Goal: Register for event/course

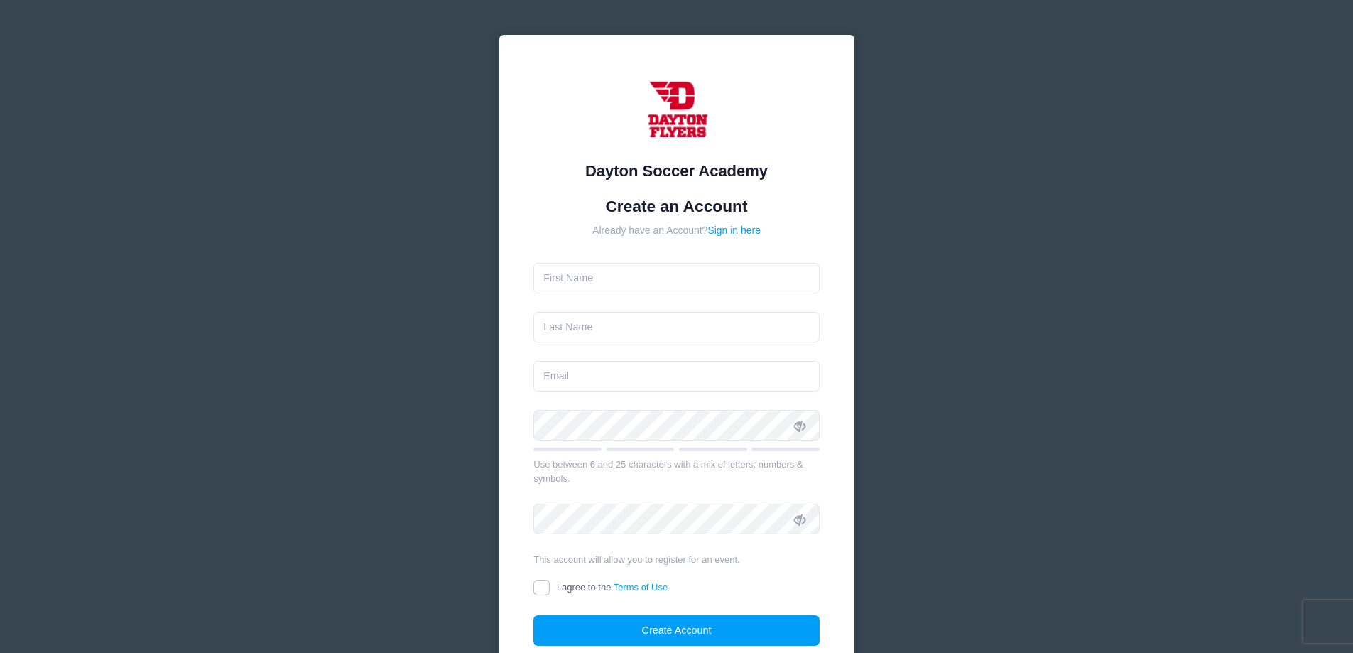
click at [713, 297] on form "Create an Account Already have an Account? Sign in here Use between 6 and 25 ch…" at bounding box center [676, 422] width 286 height 450
click at [708, 292] on input "text" at bounding box center [676, 278] width 286 height 31
type input "i"
type input "Isai"
click at [611, 341] on input "text" at bounding box center [676, 327] width 286 height 31
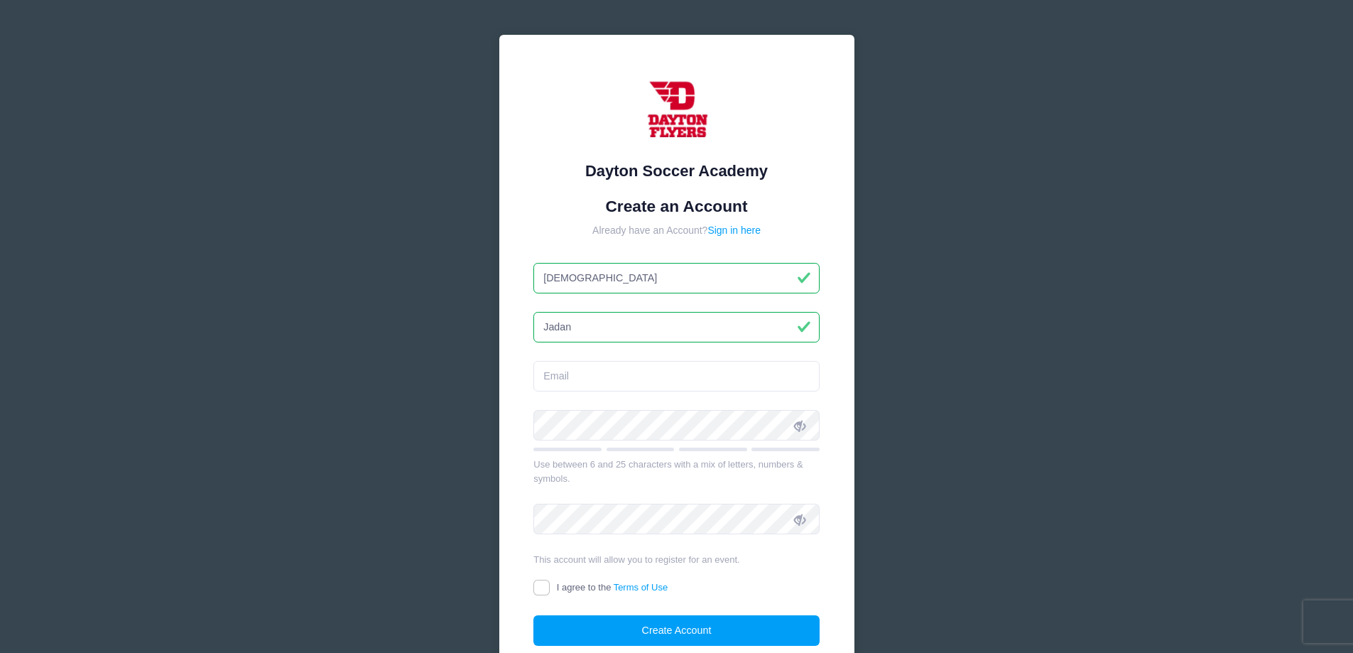
type input "Jadan"
click at [627, 364] on input "email" at bounding box center [676, 376] width 286 height 31
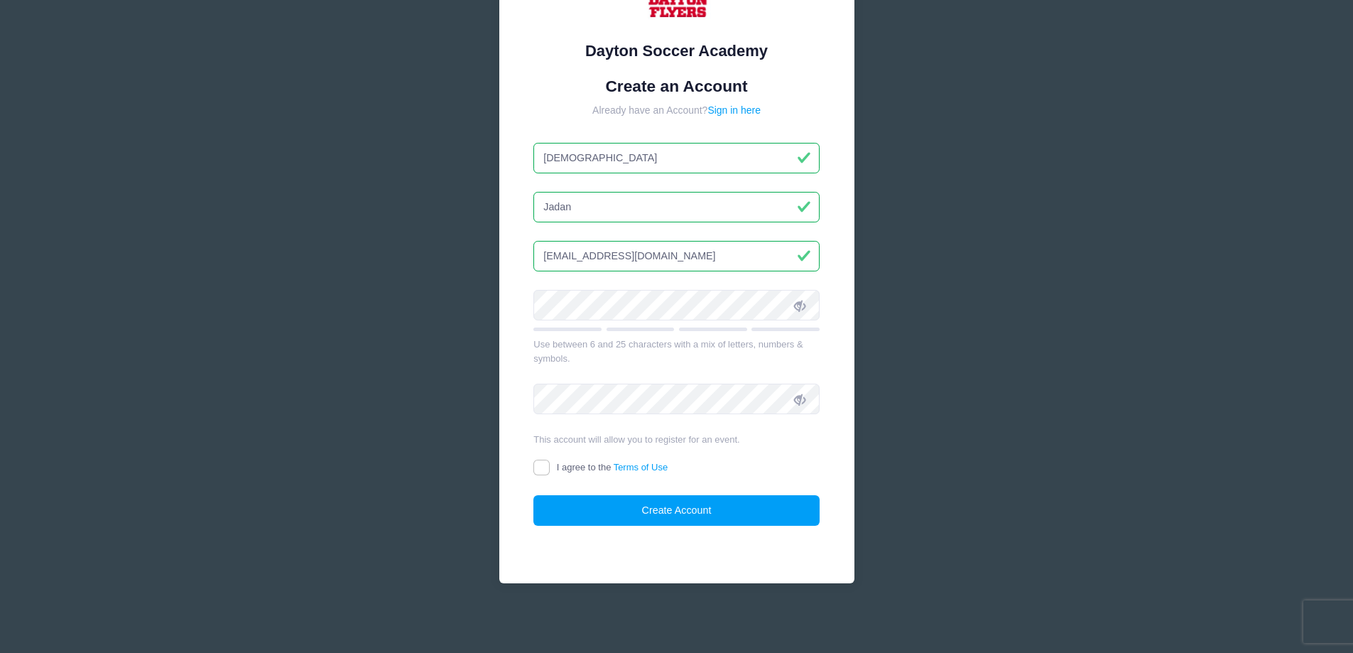
type input "isaijadan@gmail.com"
click at [796, 300] on icon at bounding box center [799, 305] width 11 height 11
drag, startPoint x: 524, startPoint y: 475, endPoint x: 532, endPoint y: 472, distance: 8.3
click at [524, 474] on div "Dayton Soccer Academy Create an Account Already have an Account? Sign in here I…" at bounding box center [676, 249] width 355 height 669
click at [536, 469] on input "I agree to the Terms of Use" at bounding box center [541, 468] width 16 height 16
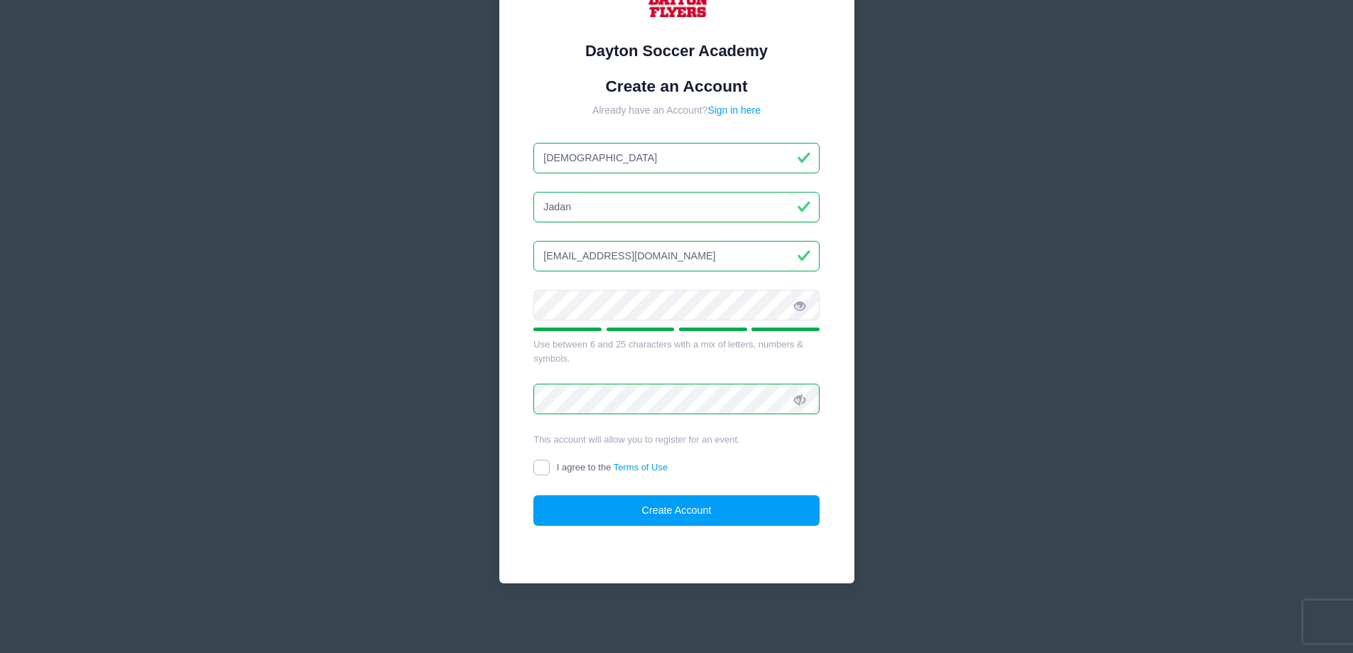
checkbox input "true"
click at [633, 500] on button "Create Account" at bounding box center [676, 510] width 286 height 31
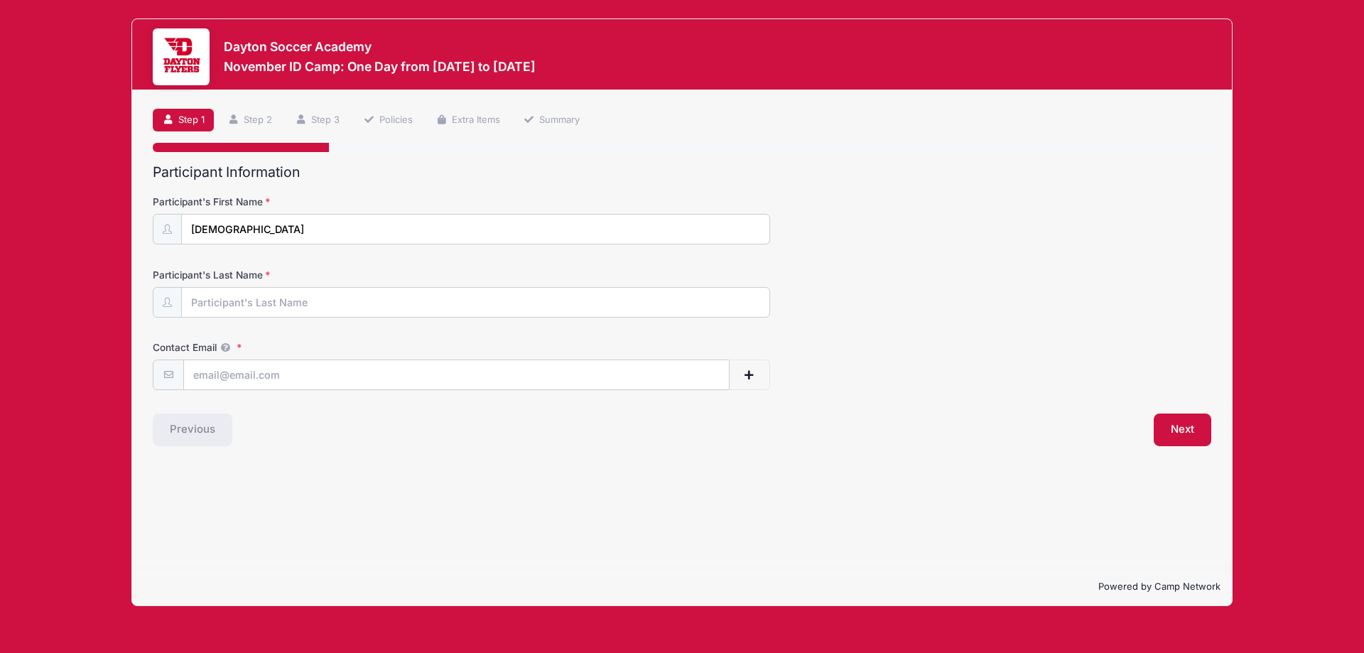
drag, startPoint x: 423, startPoint y: 270, endPoint x: 423, endPoint y: 283, distance: 13.5
click at [423, 273] on label "Participant's Last Name" at bounding box center [329, 275] width 353 height 14
click at [423, 288] on input "Participant's Last Name" at bounding box center [475, 303] width 587 height 31
click at [424, 287] on div at bounding box center [461, 302] width 617 height 31
click at [425, 289] on input "Participant's Last Name" at bounding box center [475, 303] width 587 height 31
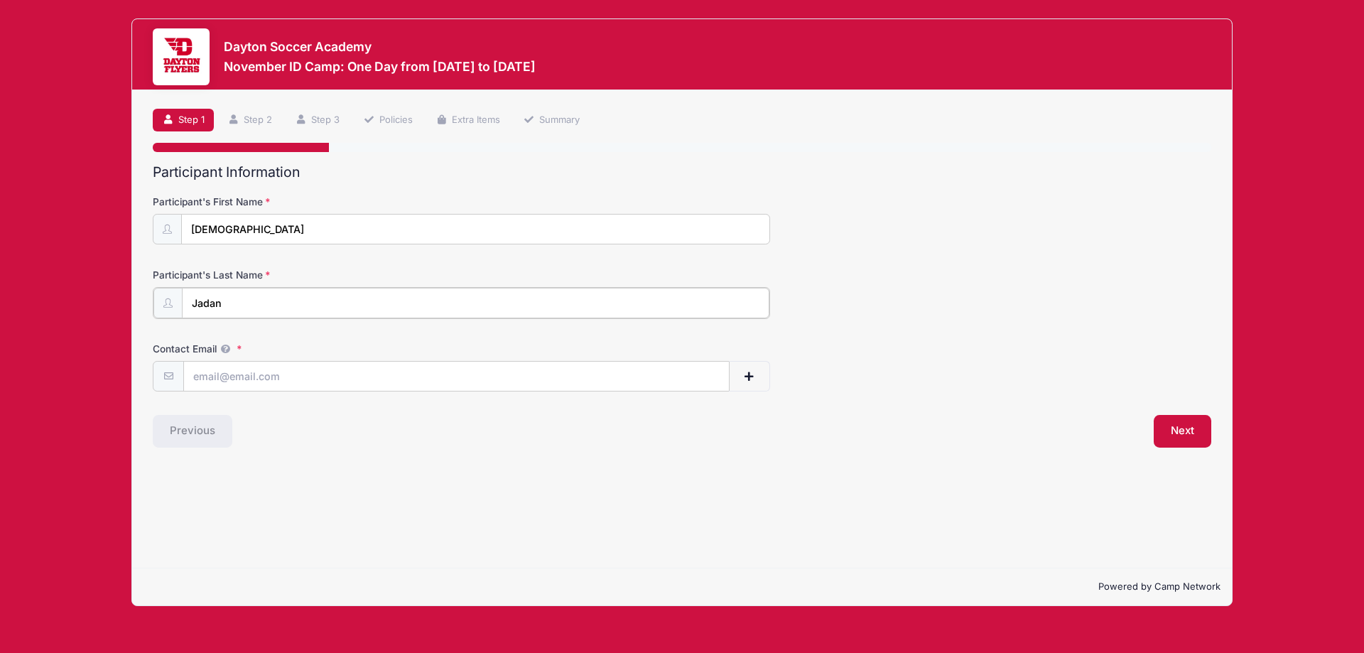
type input "Jadan"
click at [413, 356] on div "Contact Email" at bounding box center [682, 365] width 1058 height 50
click at [414, 360] on input "Contact Email" at bounding box center [456, 375] width 545 height 31
type input "isaijadan@gmail.com"
click at [1193, 428] on button "Next" at bounding box center [1182, 429] width 58 height 33
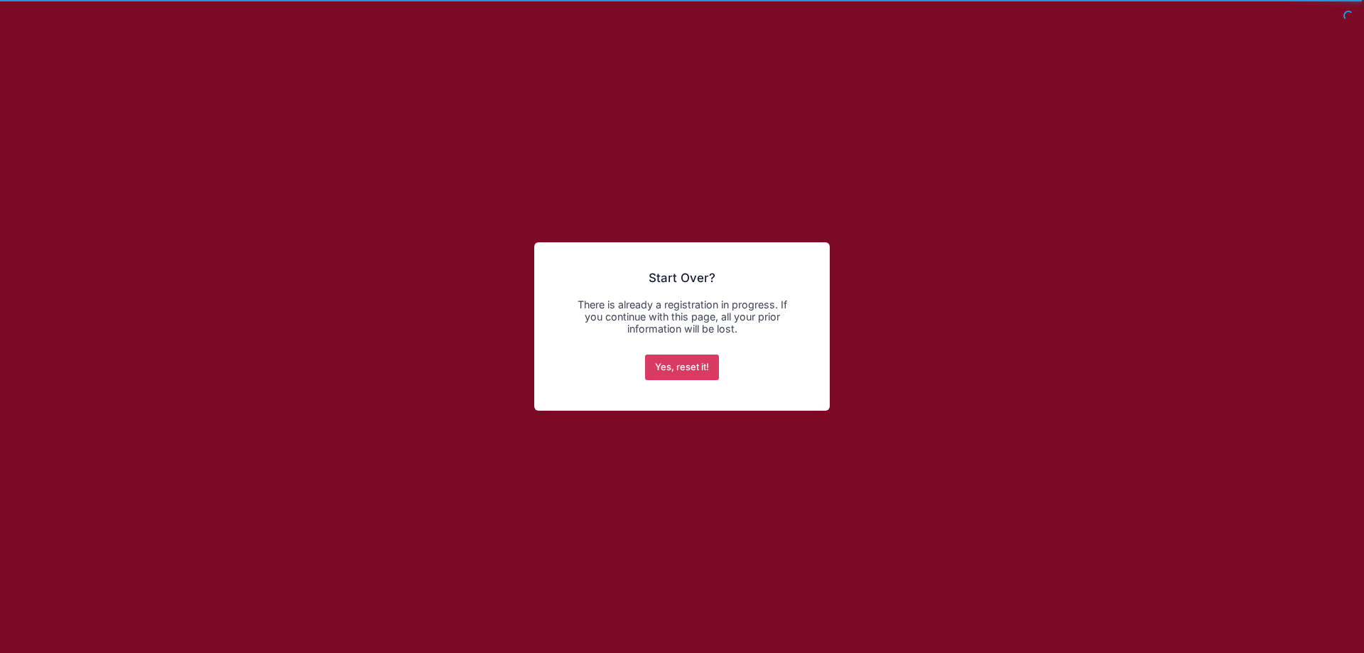
click at [682, 363] on button "Yes, reset it!" at bounding box center [682, 367] width 75 height 26
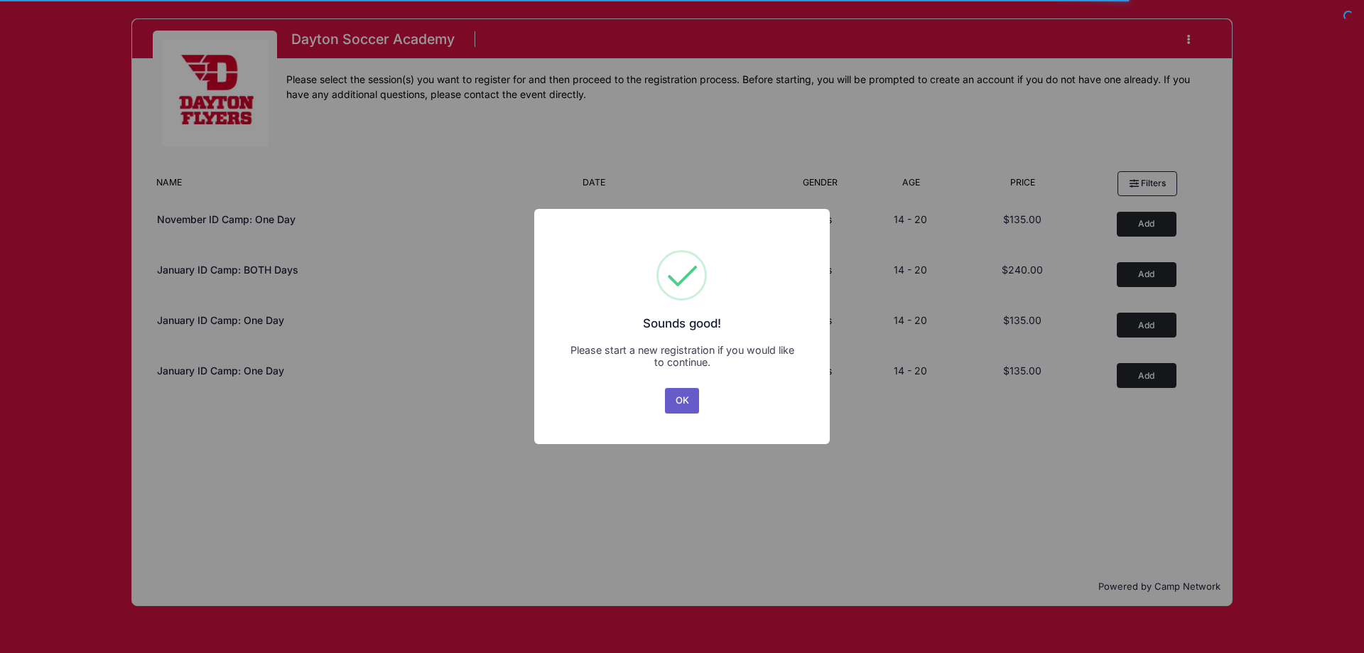
click at [688, 392] on button "OK" at bounding box center [682, 401] width 34 height 26
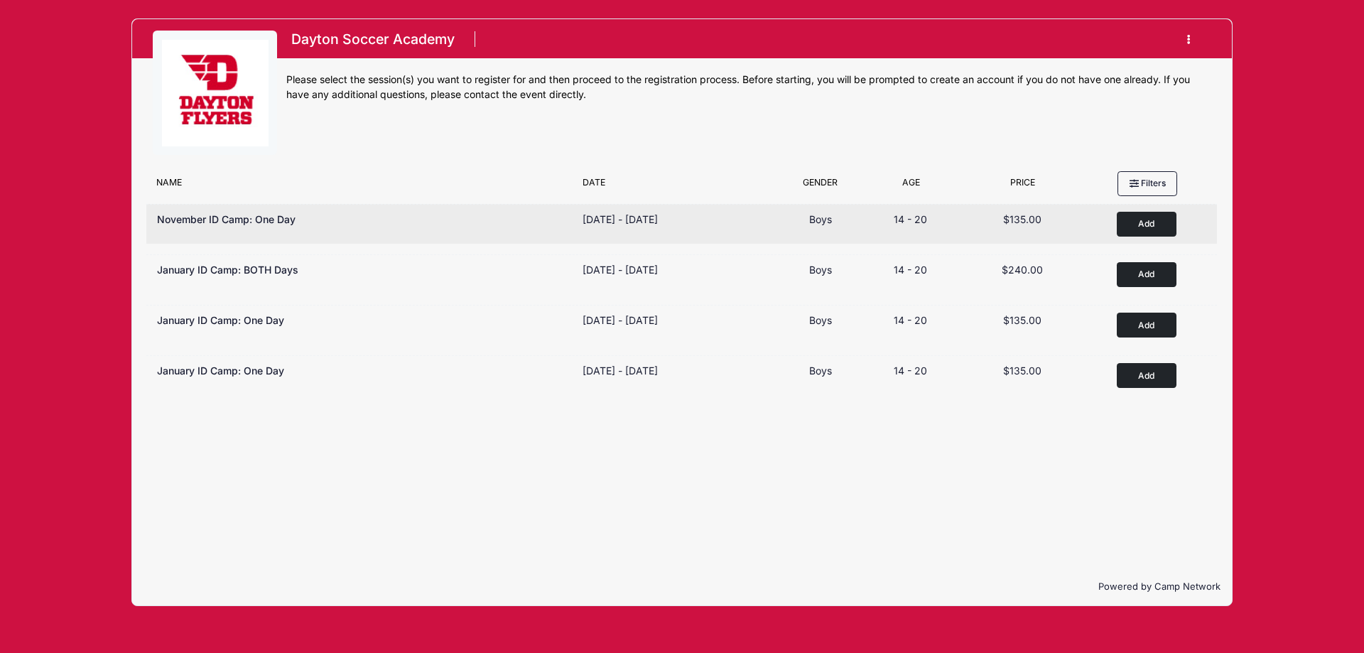
click at [296, 227] on div "November ID Camp: One Day" at bounding box center [362, 224] width 425 height 25
click at [281, 215] on span "November ID Camp: One Day" at bounding box center [226, 219] width 139 height 12
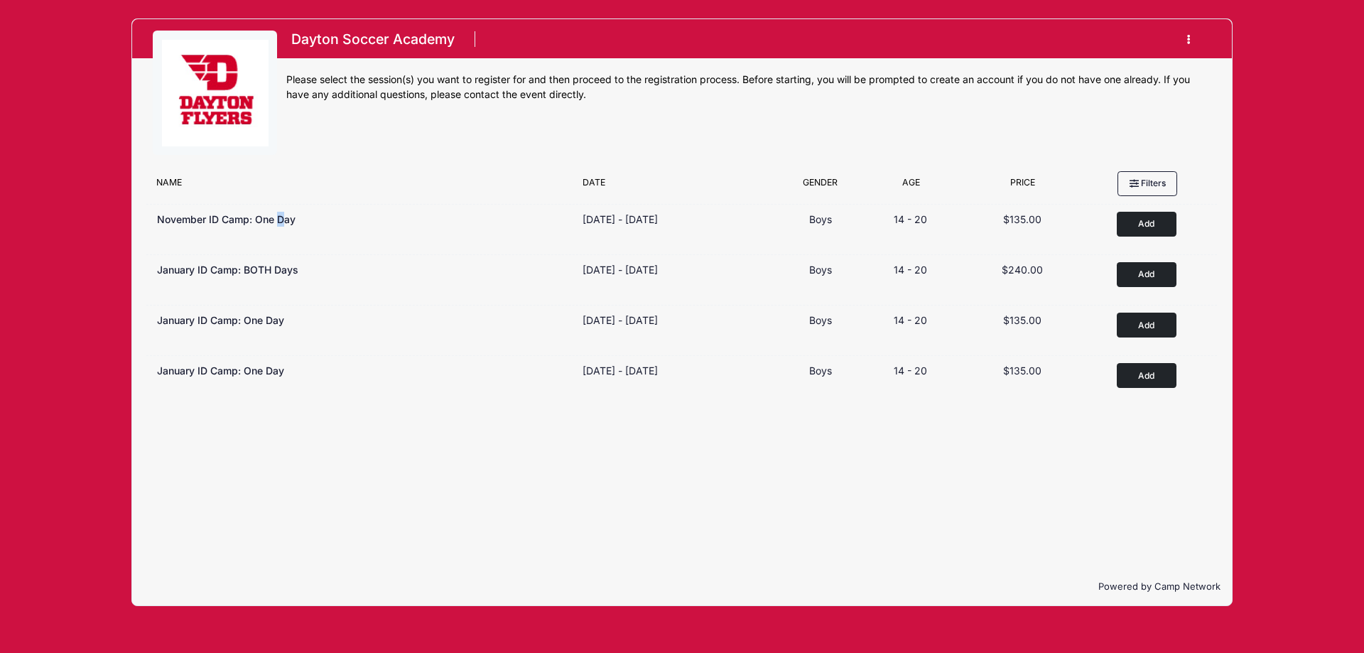
click at [1187, 40] on icon "button" at bounding box center [1192, 40] width 11 height 0
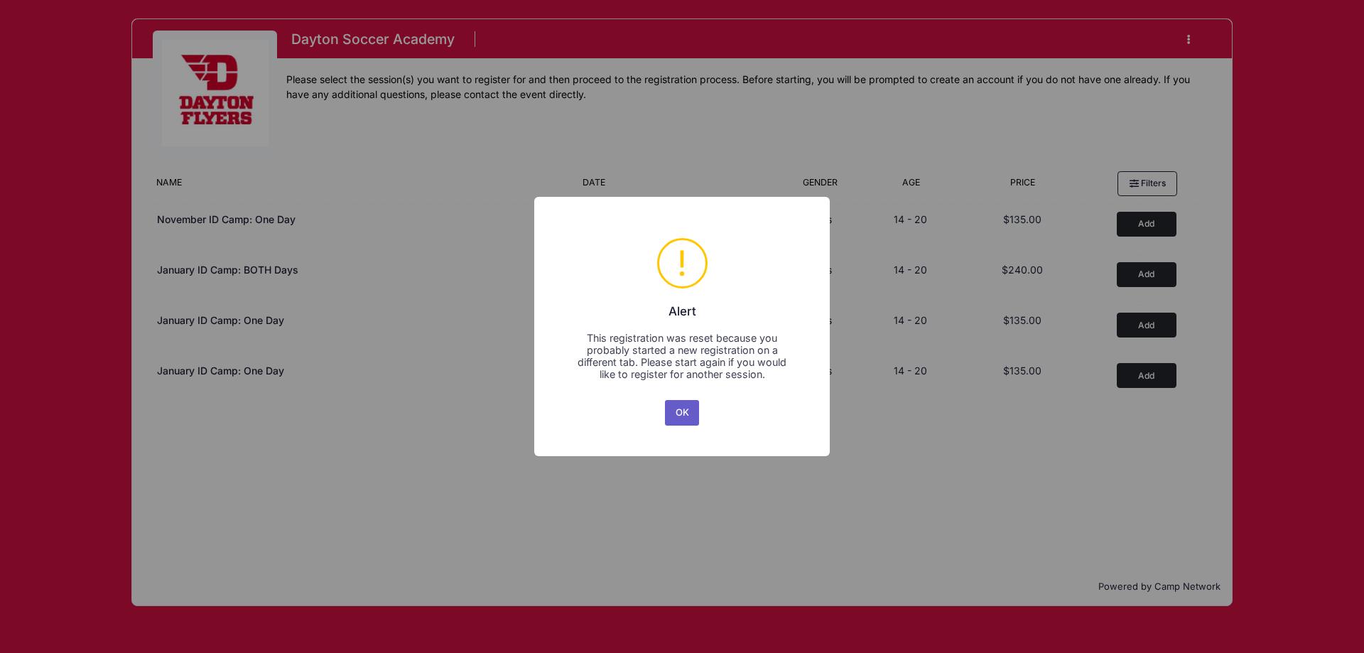
click at [695, 411] on button "OK" at bounding box center [682, 413] width 34 height 26
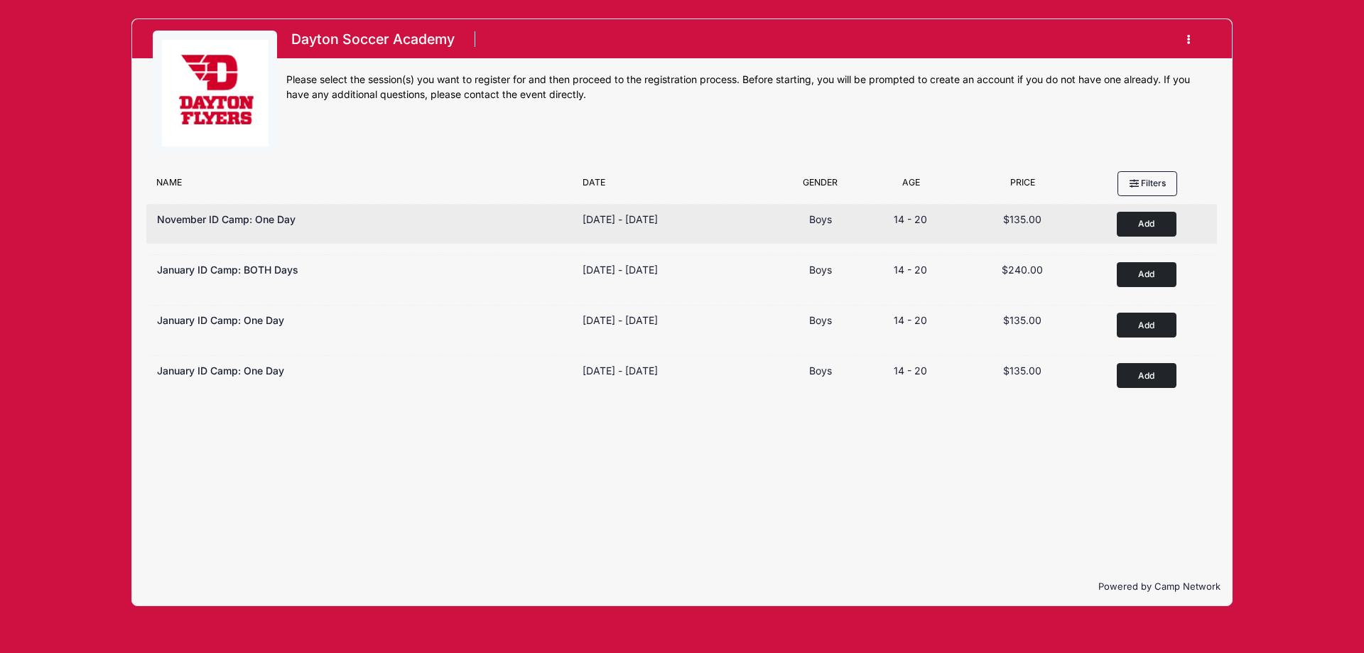
click at [1155, 215] on button "Add to Cart" at bounding box center [1147, 224] width 60 height 25
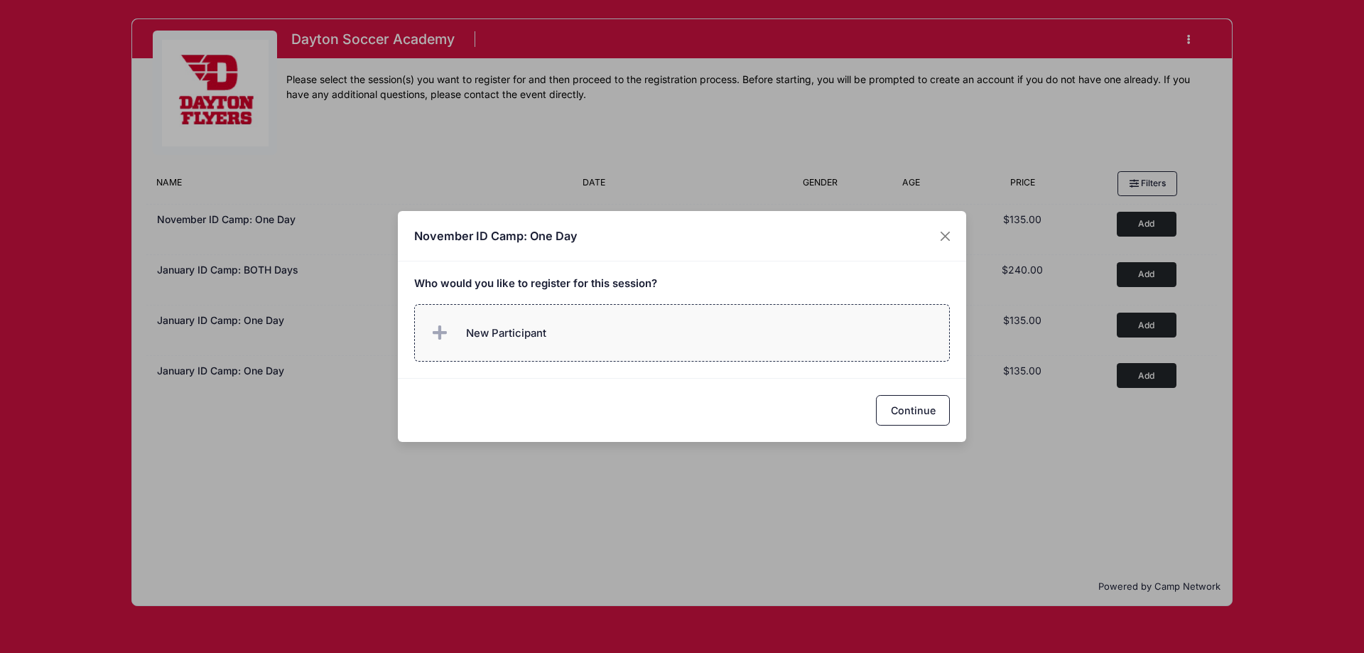
click at [683, 330] on label "New Participant" at bounding box center [682, 333] width 536 height 58
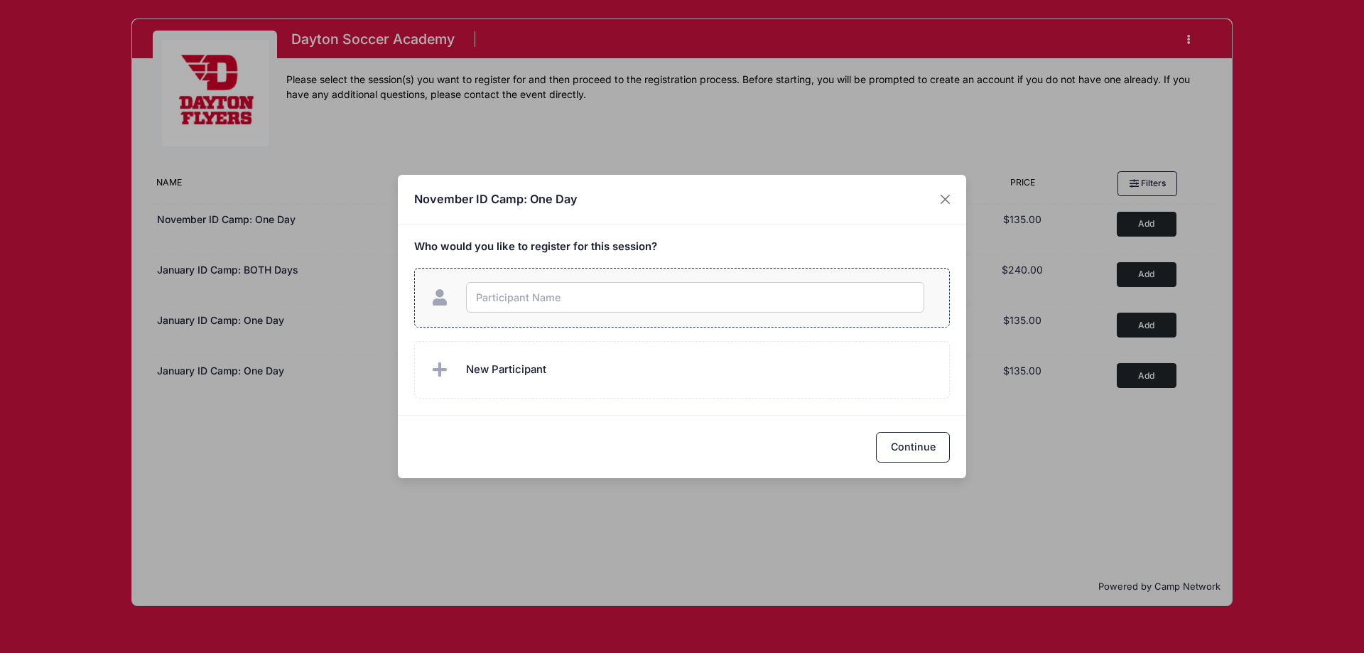
click at [574, 293] on input "text" at bounding box center [695, 297] width 458 height 31
type input "[DEMOGRAPHIC_DATA]"
checkbox input "true"
click at [927, 447] on button "Continue" at bounding box center [913, 447] width 74 height 31
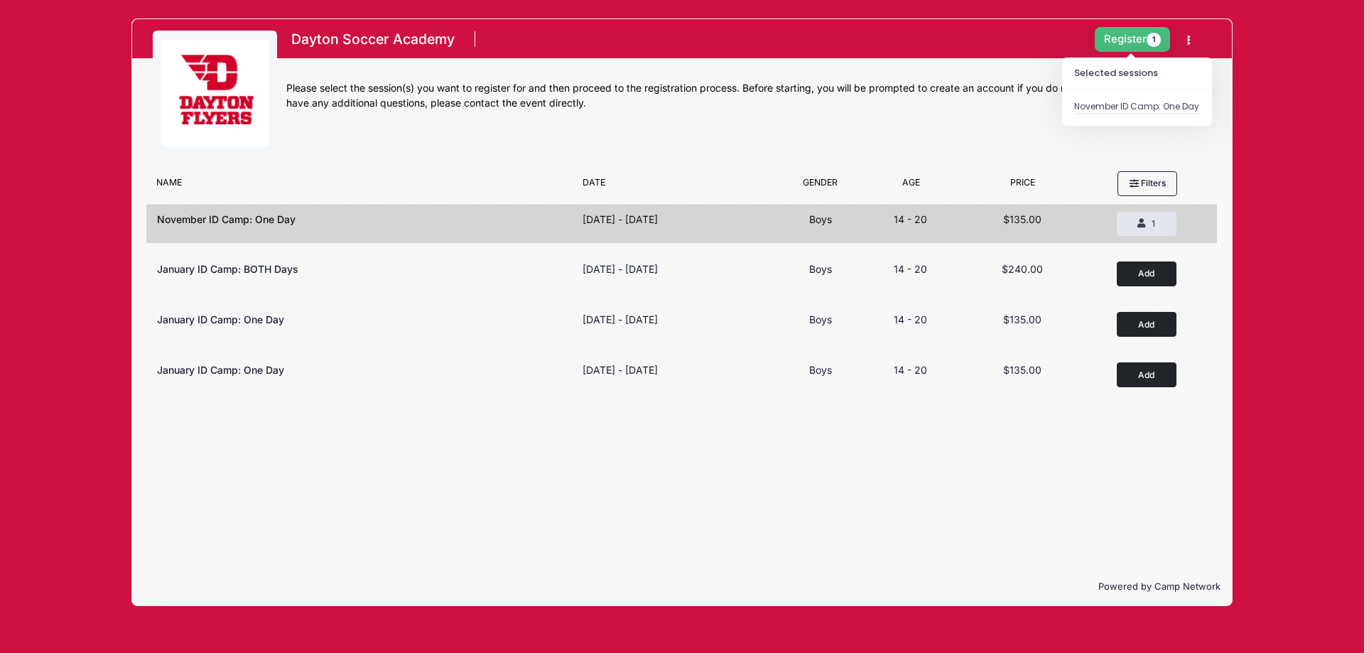
click at [1116, 42] on button "Register 1" at bounding box center [1132, 39] width 75 height 25
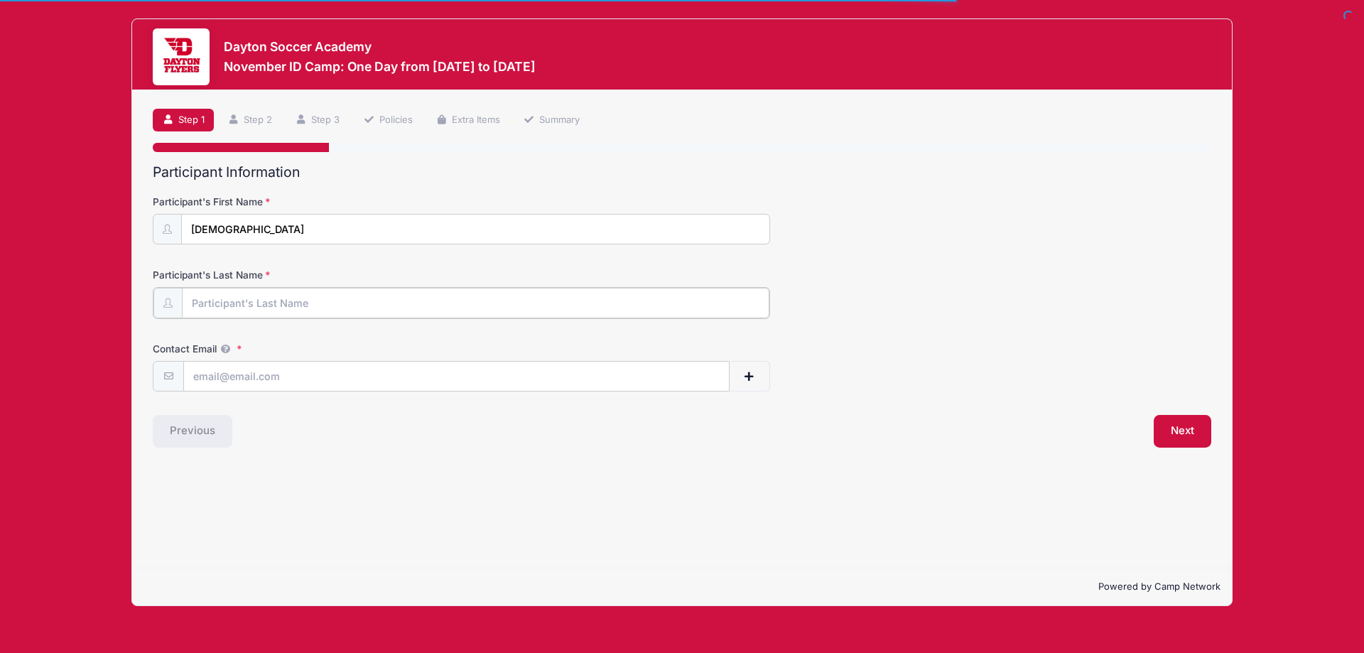
click at [536, 289] on input "Participant's Last Name" at bounding box center [475, 303] width 587 height 31
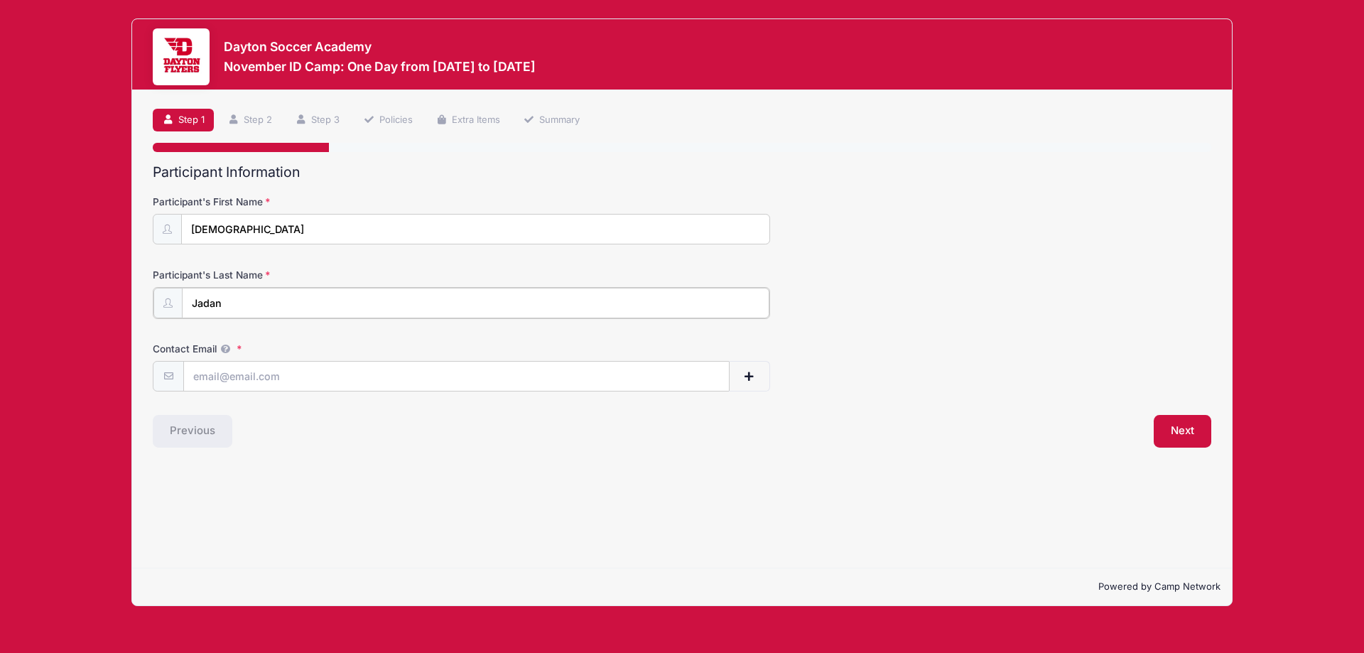
type input "Jadan"
click at [406, 343] on label "Contact Email" at bounding box center [329, 347] width 353 height 14
click at [406, 360] on input "Contact Email" at bounding box center [456, 375] width 545 height 31
click at [406, 370] on input "Contact Email" at bounding box center [456, 375] width 545 height 31
type input "[EMAIL_ADDRESS][DOMAIN_NAME]"
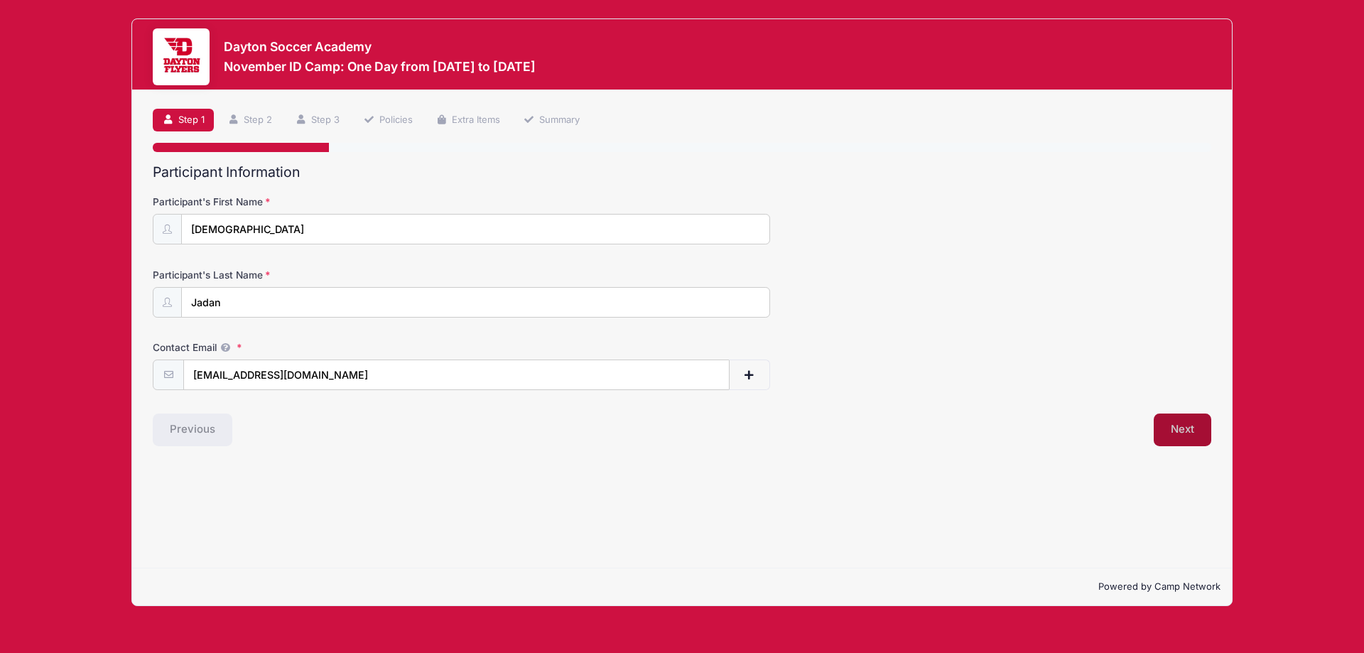
click at [1190, 430] on button "Next" at bounding box center [1182, 429] width 58 height 33
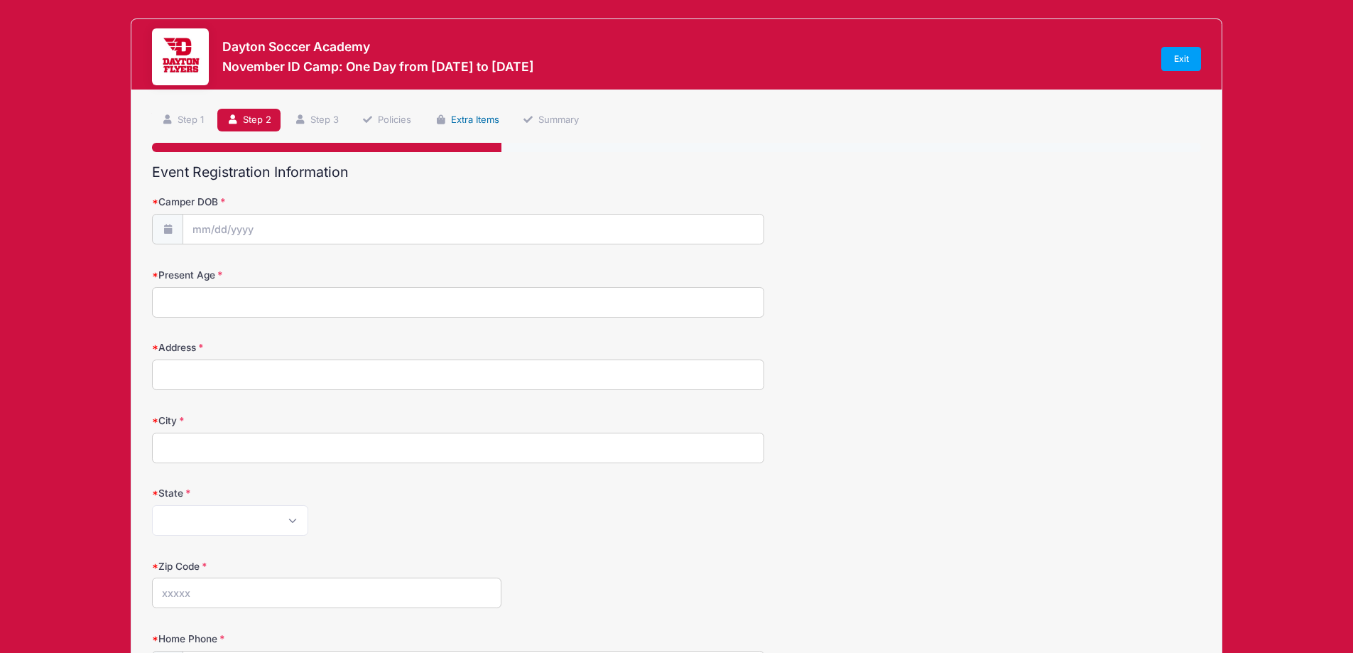
click at [446, 119] on icon at bounding box center [440, 119] width 11 height 9
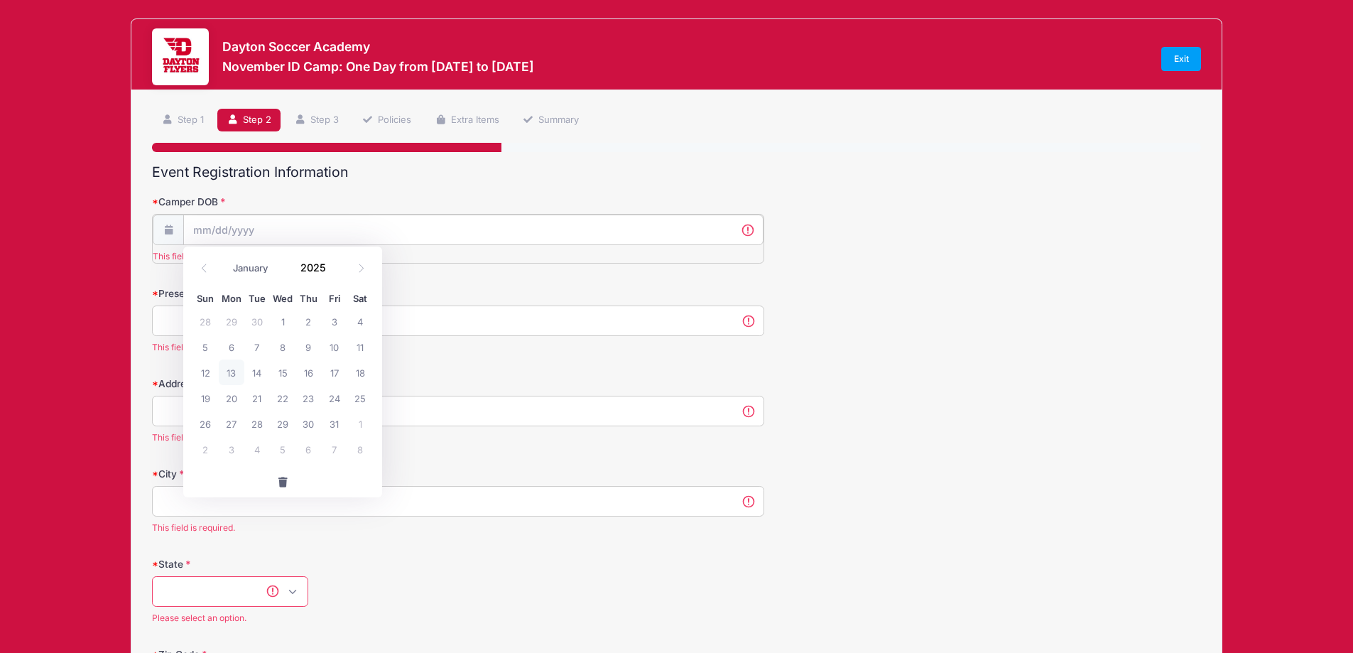
click at [349, 231] on input "Camper DOB" at bounding box center [473, 230] width 580 height 31
click at [253, 143] on div "Step 2 /7 Step 1 Step 2 Step 3 Policies Extra Items Summary Participant Informa…" at bounding box center [676, 656] width 1049 height 1094
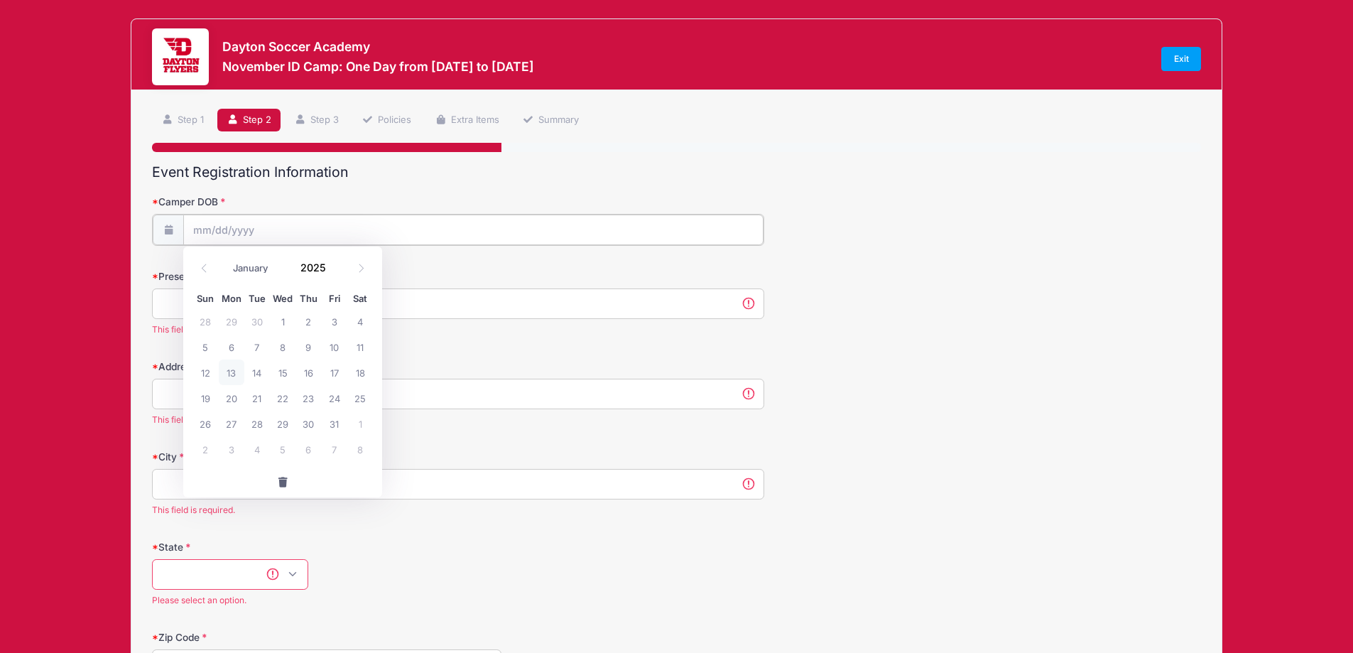
click at [227, 230] on input "Camper DOB" at bounding box center [473, 230] width 580 height 31
click at [262, 266] on select "January February March April May June July August September October November De…" at bounding box center [257, 268] width 63 height 18
click at [226, 259] on select "January February March April May June July August September October November De…" at bounding box center [257, 268] width 63 height 18
click at [315, 268] on input "2025" at bounding box center [316, 266] width 46 height 21
click at [327, 265] on input "2025" at bounding box center [316, 266] width 46 height 21
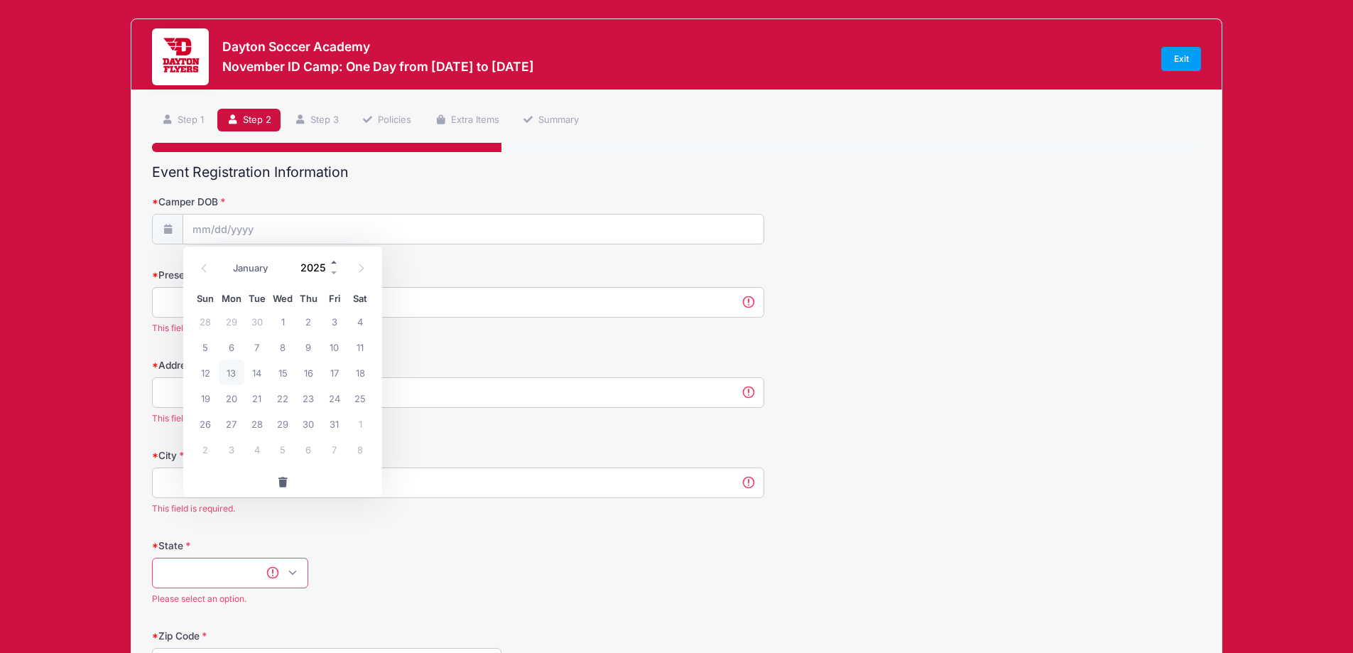
click at [331, 261] on span at bounding box center [335, 261] width 10 height 11
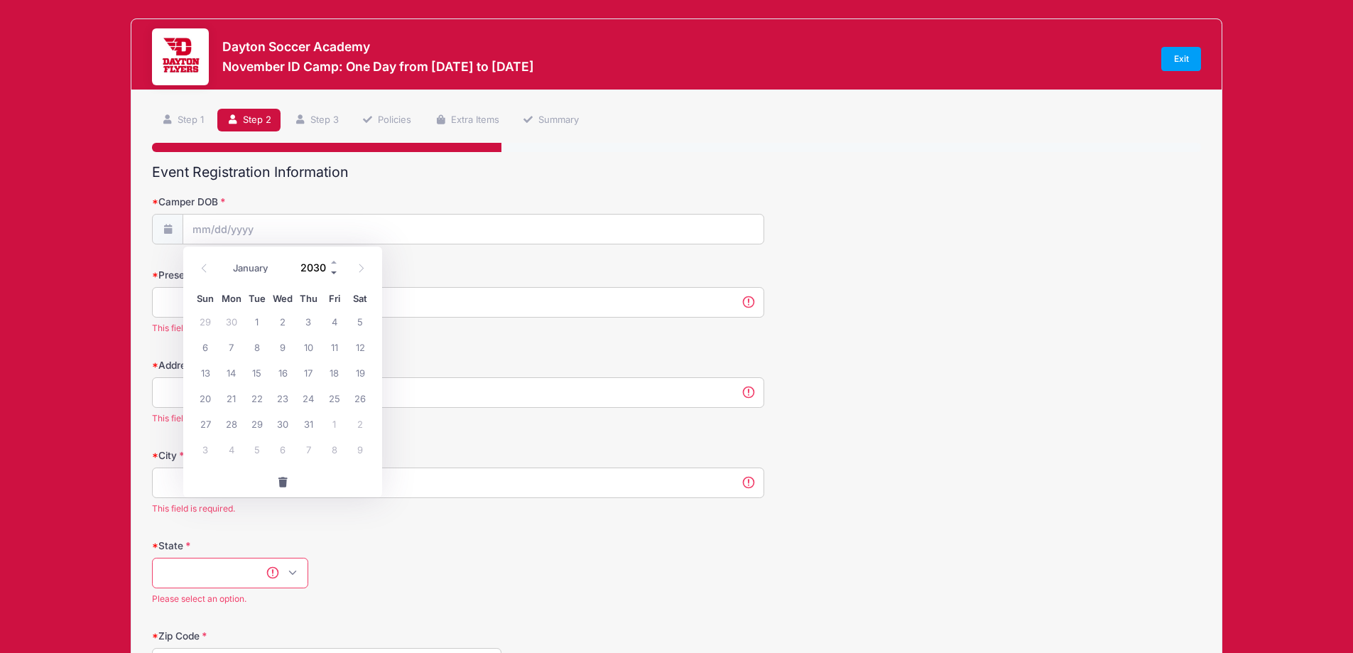
click at [333, 276] on span at bounding box center [335, 272] width 10 height 11
click at [332, 276] on span at bounding box center [335, 272] width 10 height 11
click at [331, 276] on span at bounding box center [335, 272] width 10 height 11
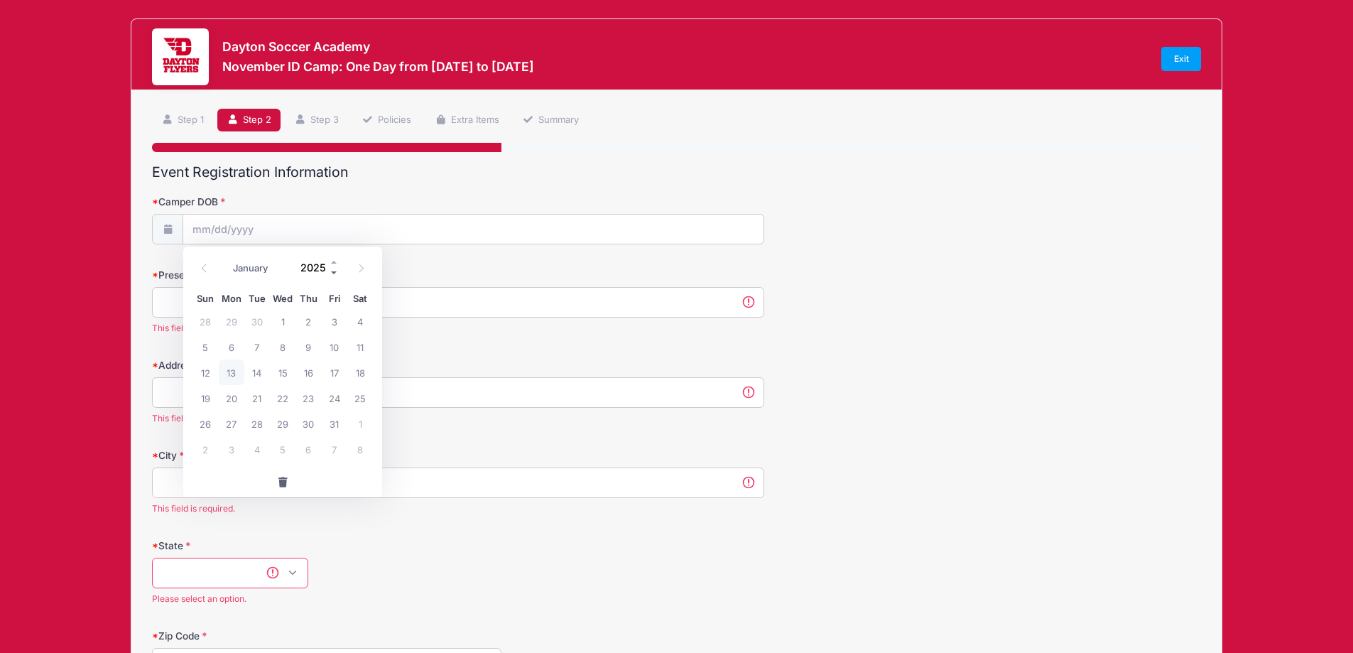
click at [331, 276] on span at bounding box center [335, 272] width 10 height 11
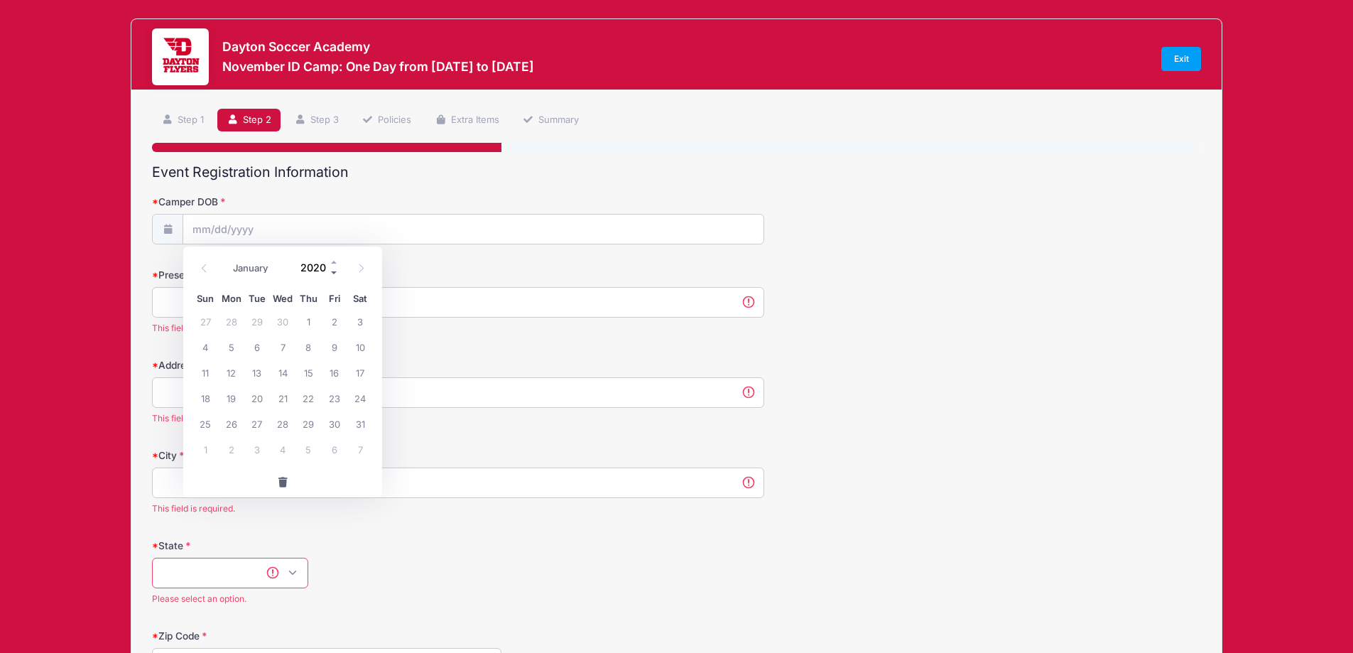
click at [331, 276] on span at bounding box center [335, 272] width 10 height 11
click at [330, 276] on span at bounding box center [335, 272] width 10 height 11
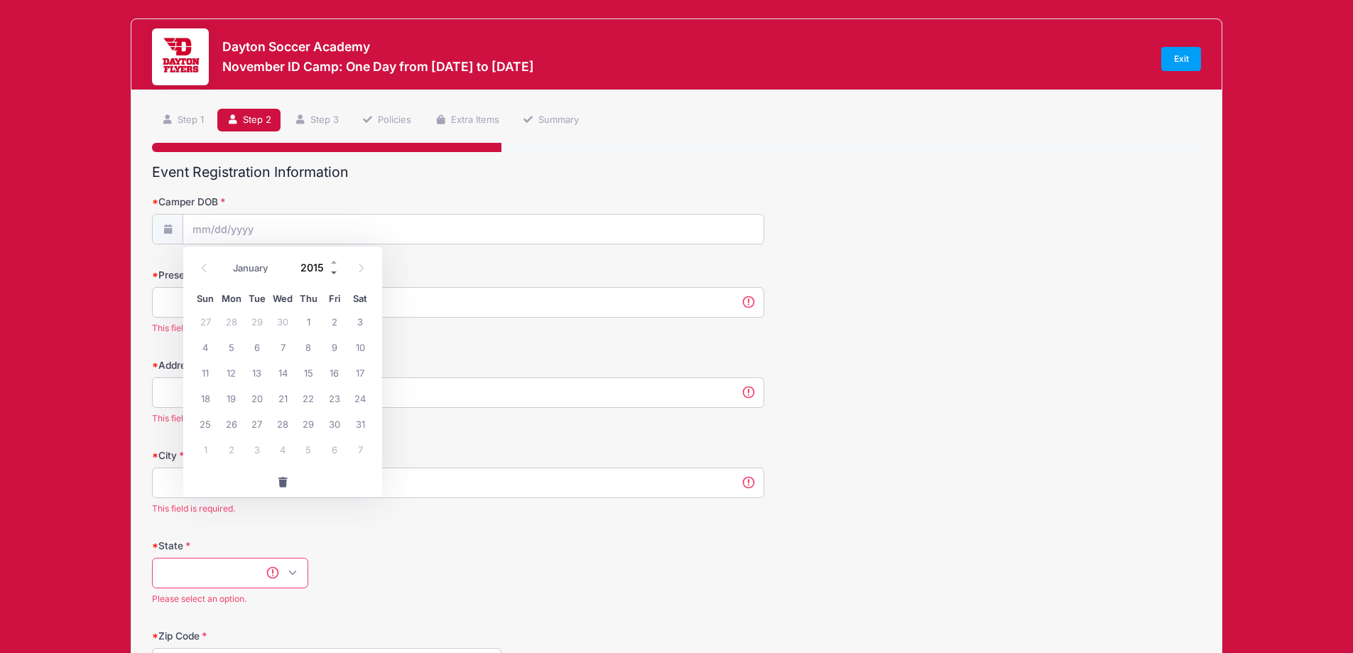
click at [330, 276] on span at bounding box center [335, 272] width 10 height 11
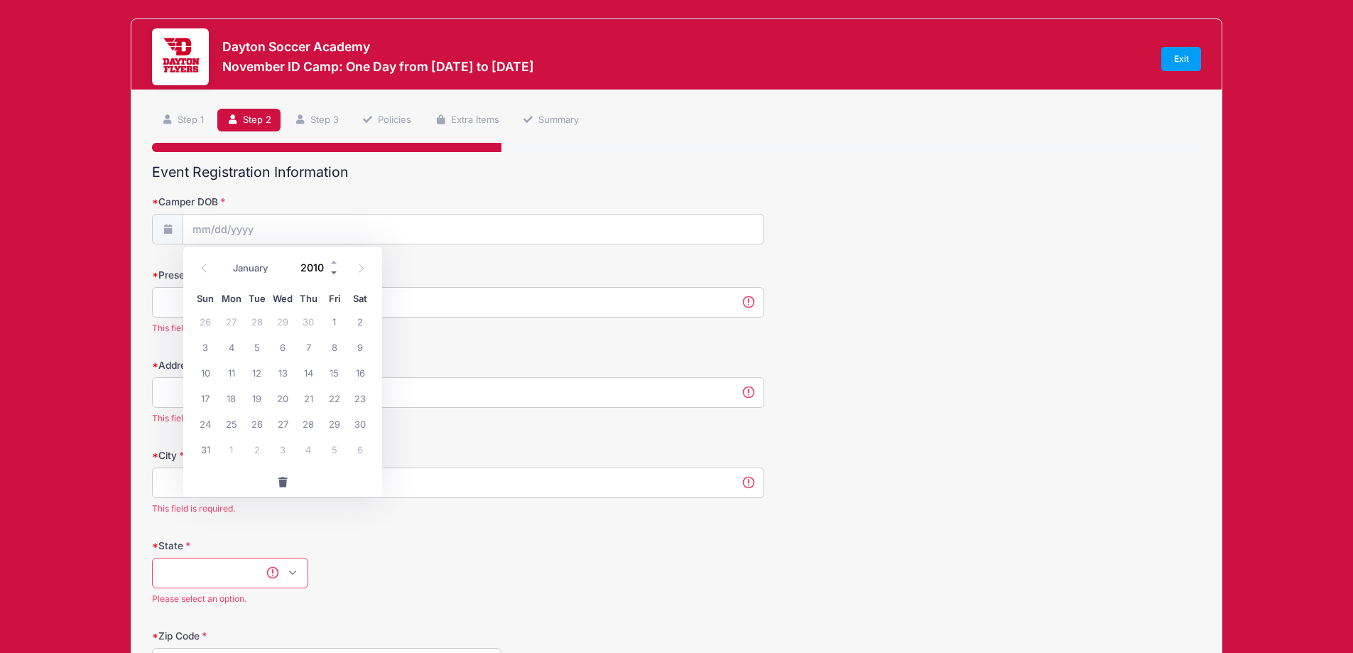
click at [330, 276] on span at bounding box center [335, 272] width 10 height 11
type input "2007"
click at [286, 425] on span "31" at bounding box center [283, 424] width 26 height 26
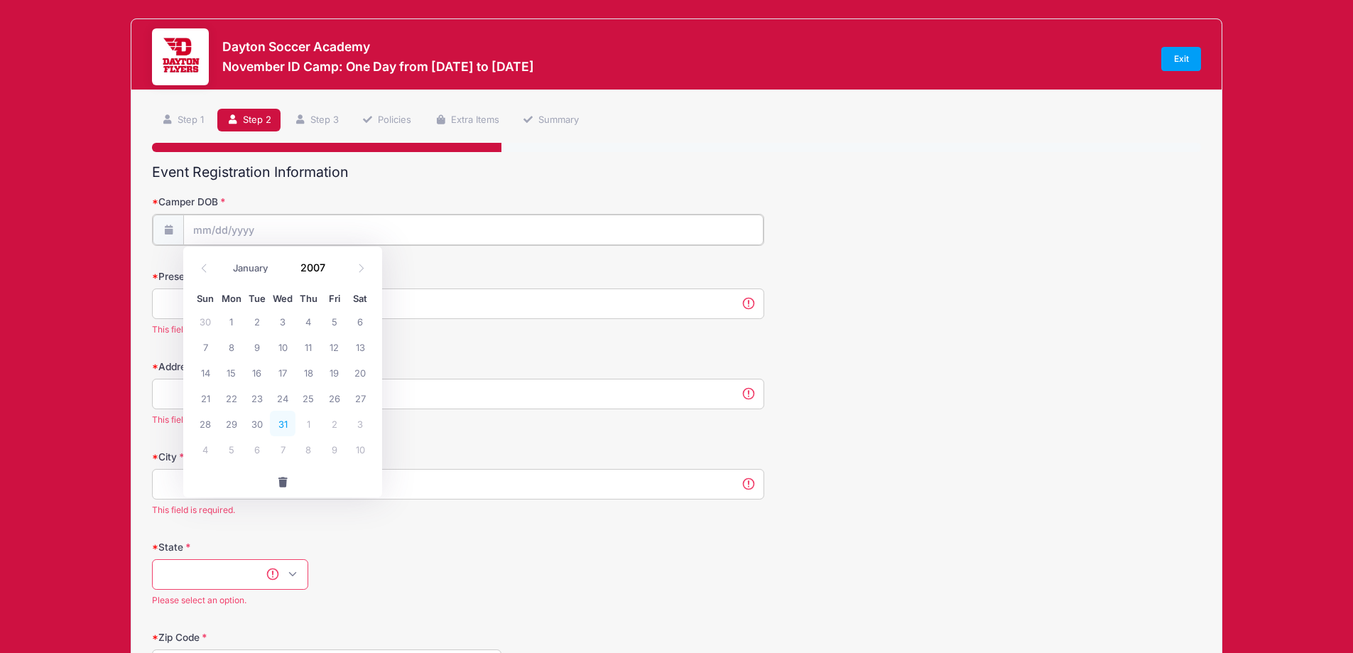
type input "[DATE]"
click at [318, 312] on input "Present Age" at bounding box center [458, 302] width 612 height 31
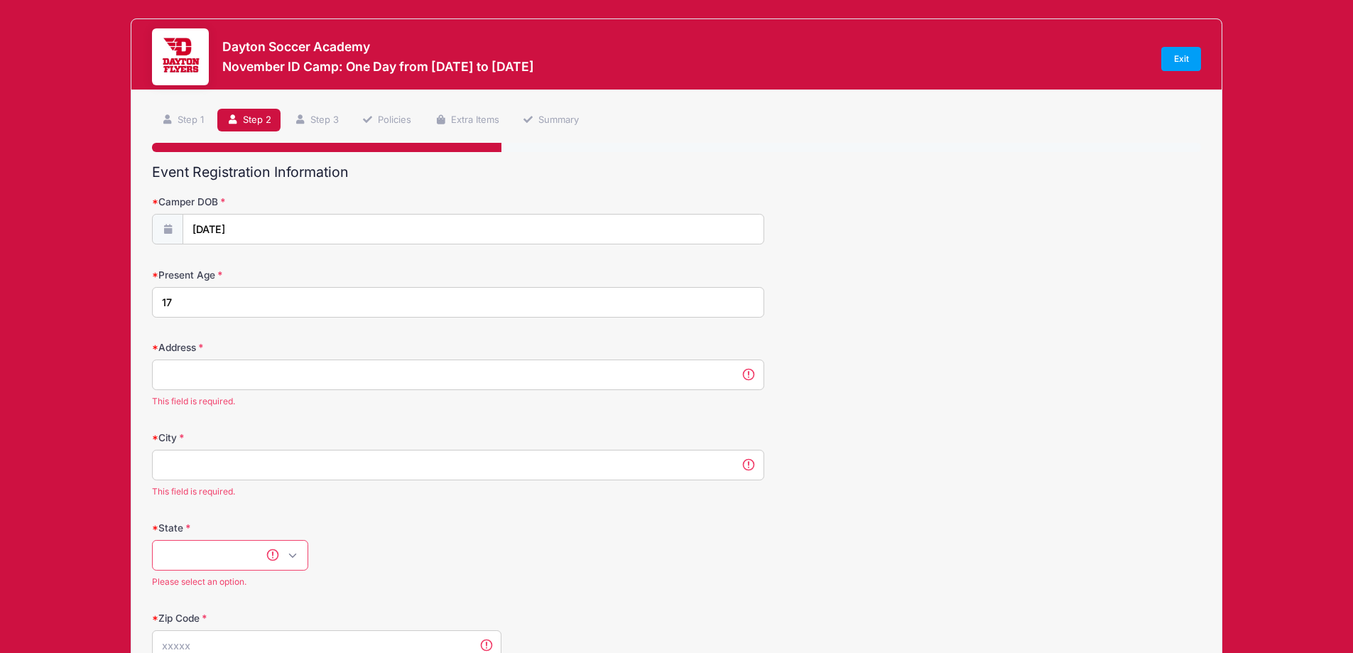
type input "17"
click at [378, 367] on input "Address" at bounding box center [458, 374] width 612 height 31
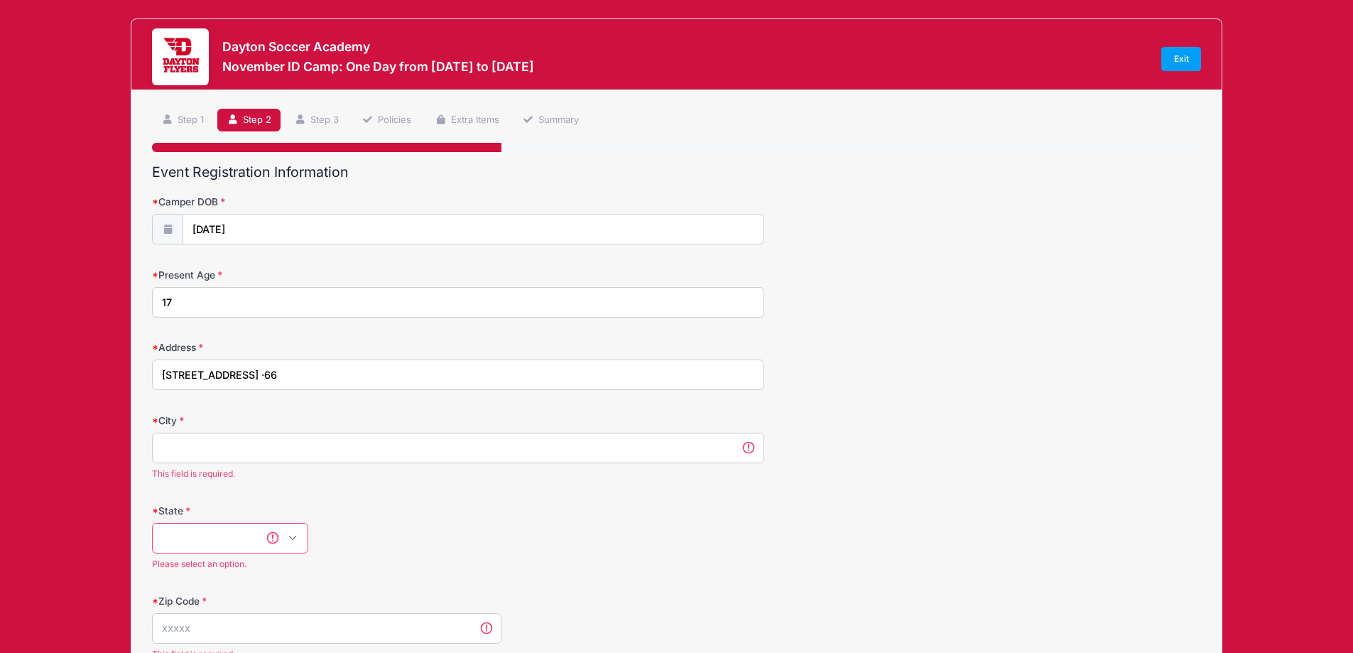
click at [373, 373] on input "[STREET_ADDRESS] ·66" at bounding box center [458, 374] width 612 height 31
type input "[STREET_ADDRESS]"
click at [209, 436] on input "City" at bounding box center [458, 448] width 612 height 31
click at [217, 445] on input "St.[PERSON_NAME]" at bounding box center [458, 448] width 612 height 31
type input "St.[PERSON_NAME]"
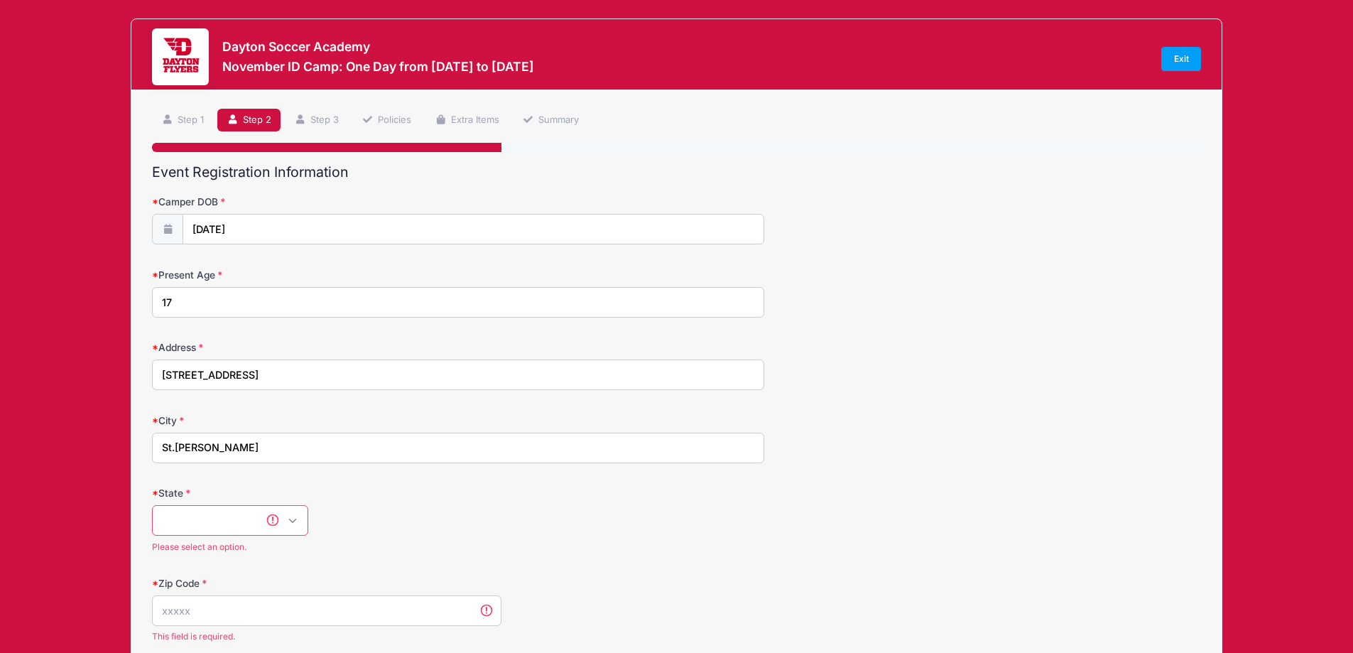
click at [244, 511] on select "[US_STATE] [US_STATE] [US_STATE] [US_STATE] [US_STATE] Armed Forces Africa Arme…" at bounding box center [230, 520] width 156 height 31
select select "FL"
click at [152, 505] on select "[US_STATE] [US_STATE] [US_STATE] [US_STATE] [US_STATE] Armed Forces Africa Arme…" at bounding box center [230, 520] width 156 height 31
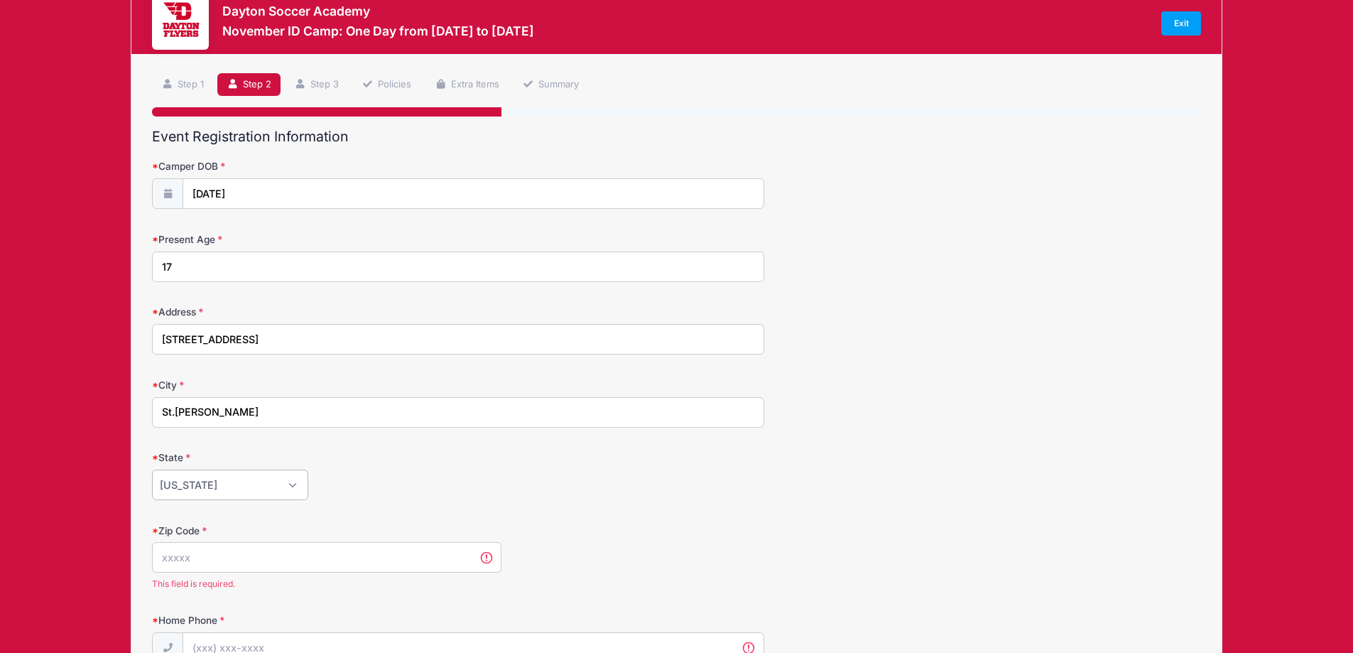
scroll to position [71, 0]
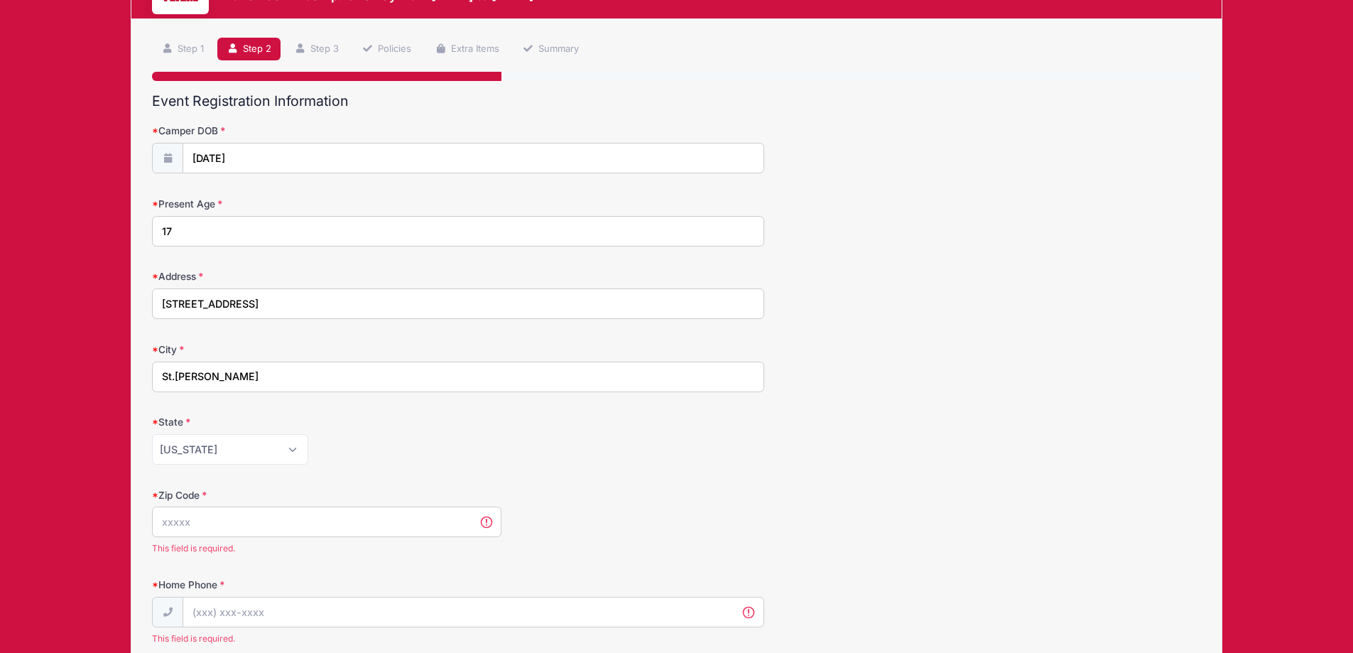
click at [267, 532] on input "Zip Code" at bounding box center [326, 521] width 349 height 31
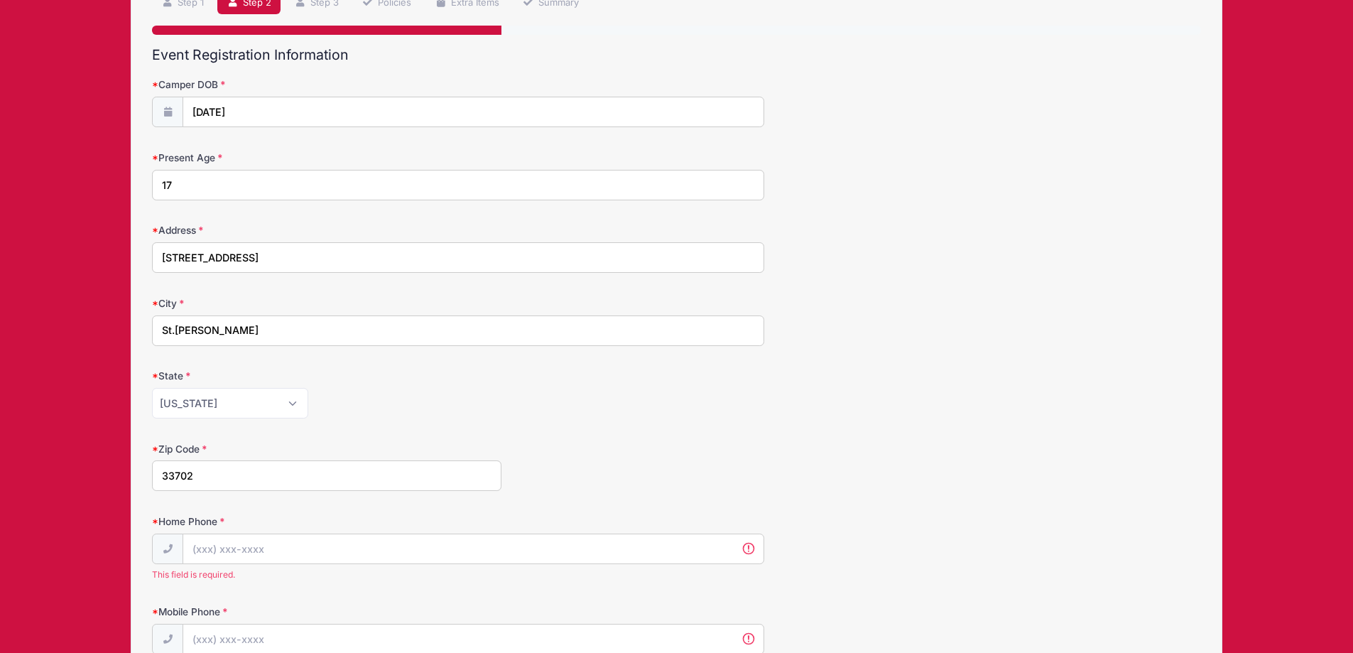
scroll to position [142, 0]
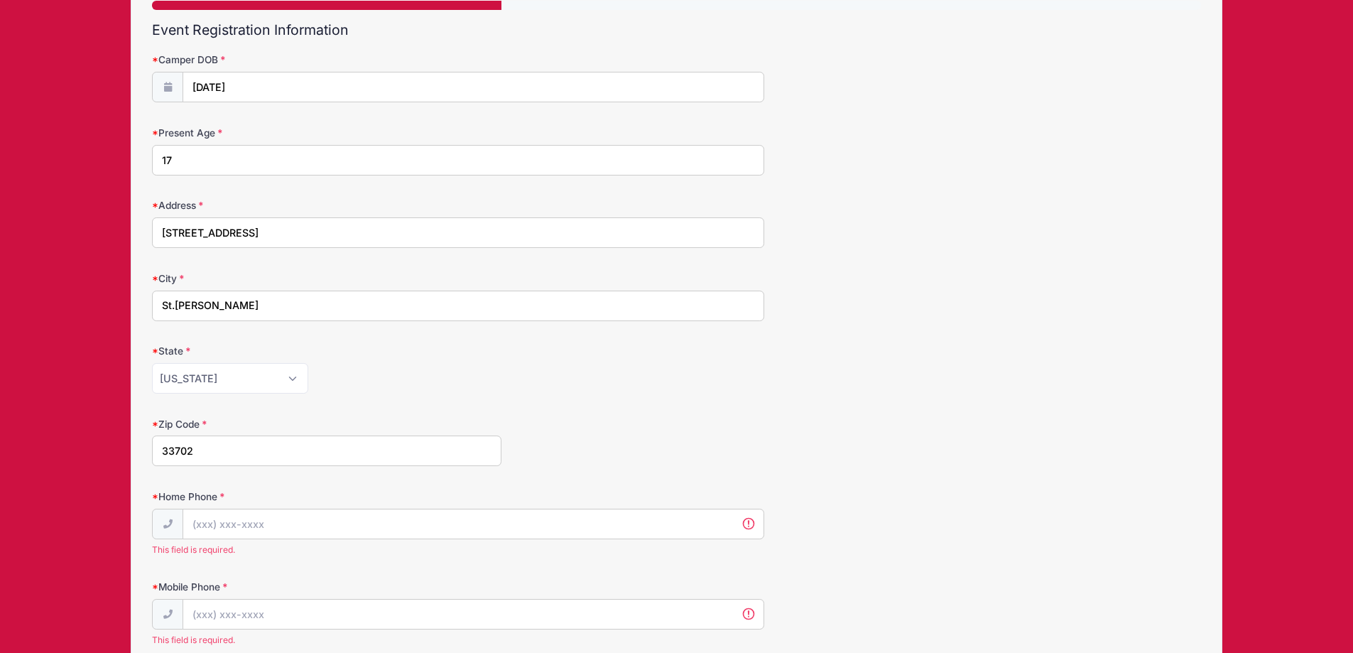
type input "33702"
click at [272, 547] on span "This field is required." at bounding box center [458, 549] width 612 height 13
click at [281, 537] on input "Home Phone" at bounding box center [473, 524] width 580 height 31
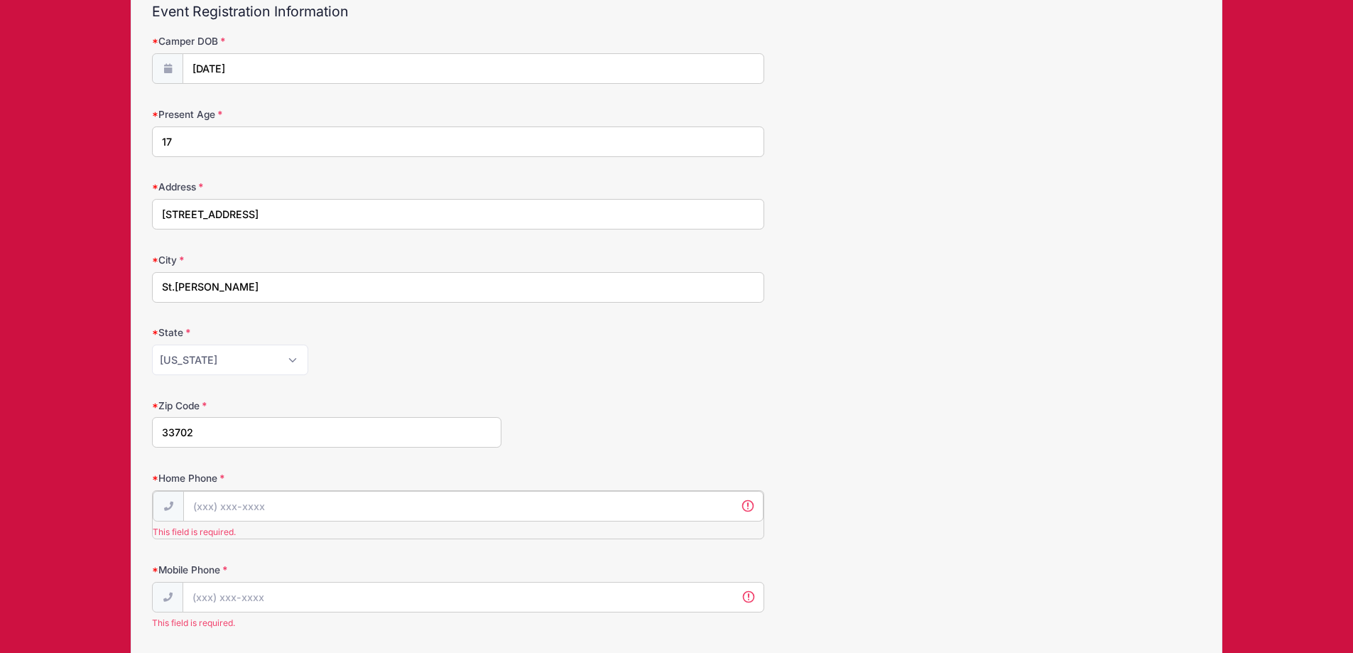
scroll to position [213, 0]
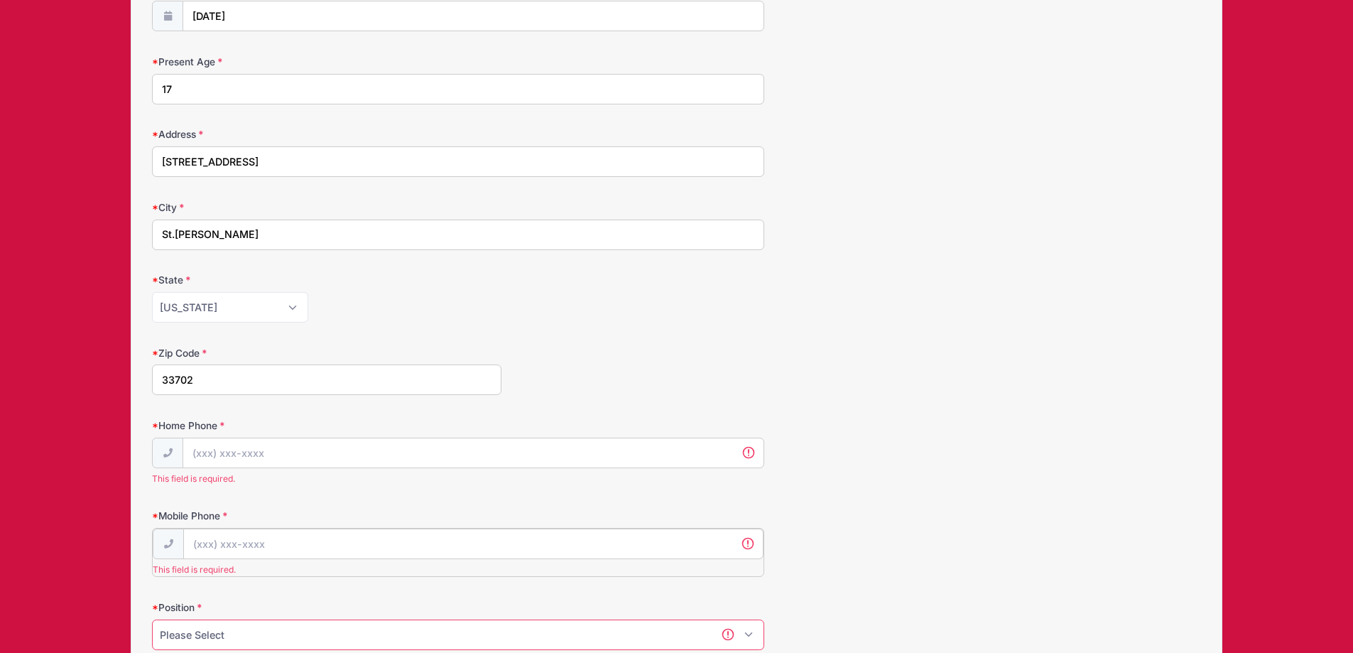
click at [300, 534] on input "Mobile Phone" at bounding box center [473, 543] width 580 height 31
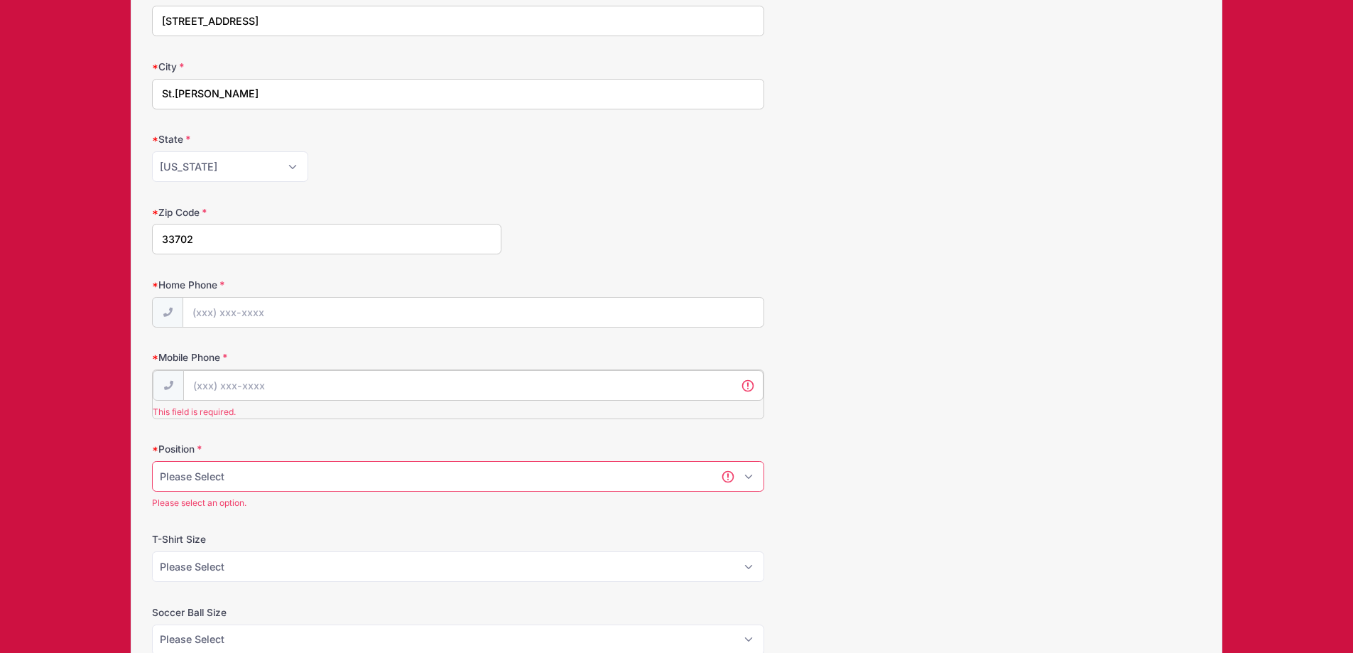
scroll to position [355, 0]
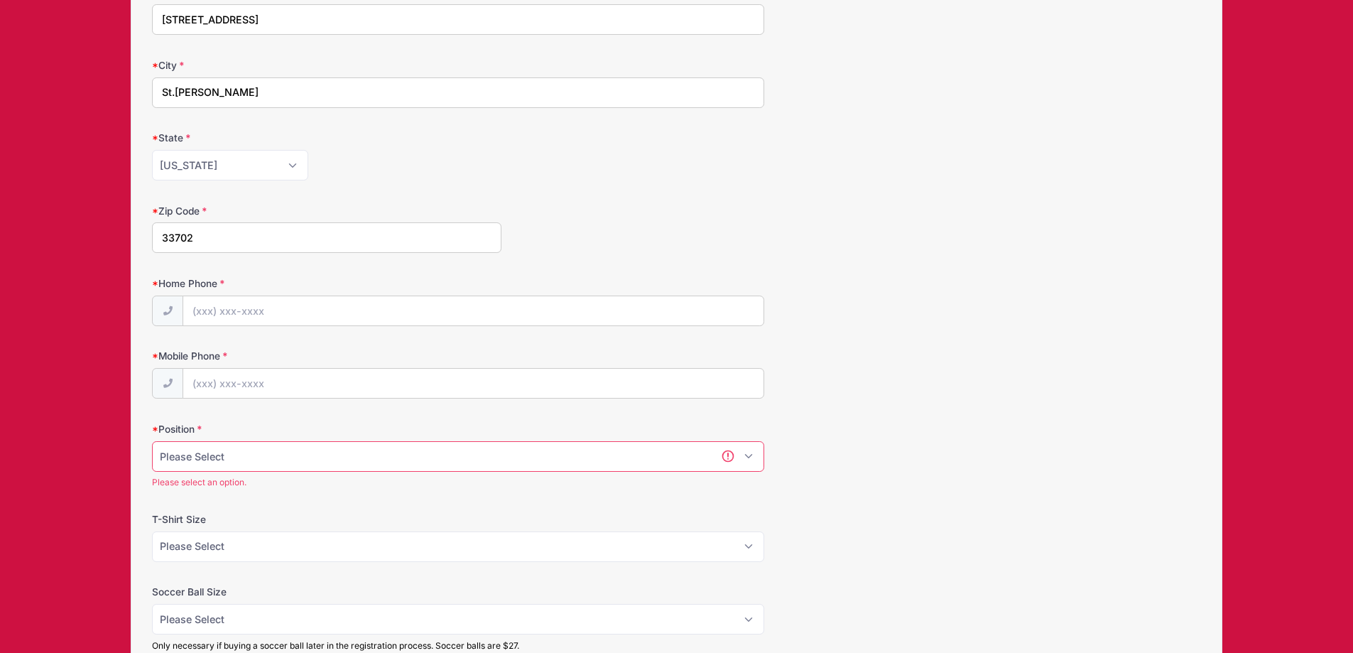
click at [750, 479] on div "Please Select Forward Winger Central Midfield Right Back Left Back Center Back …" at bounding box center [458, 465] width 612 height 48
click at [152, 441] on select "Please Select Forward Winger Central Midfield Right Back Left Back Center Back …" at bounding box center [458, 456] width 612 height 31
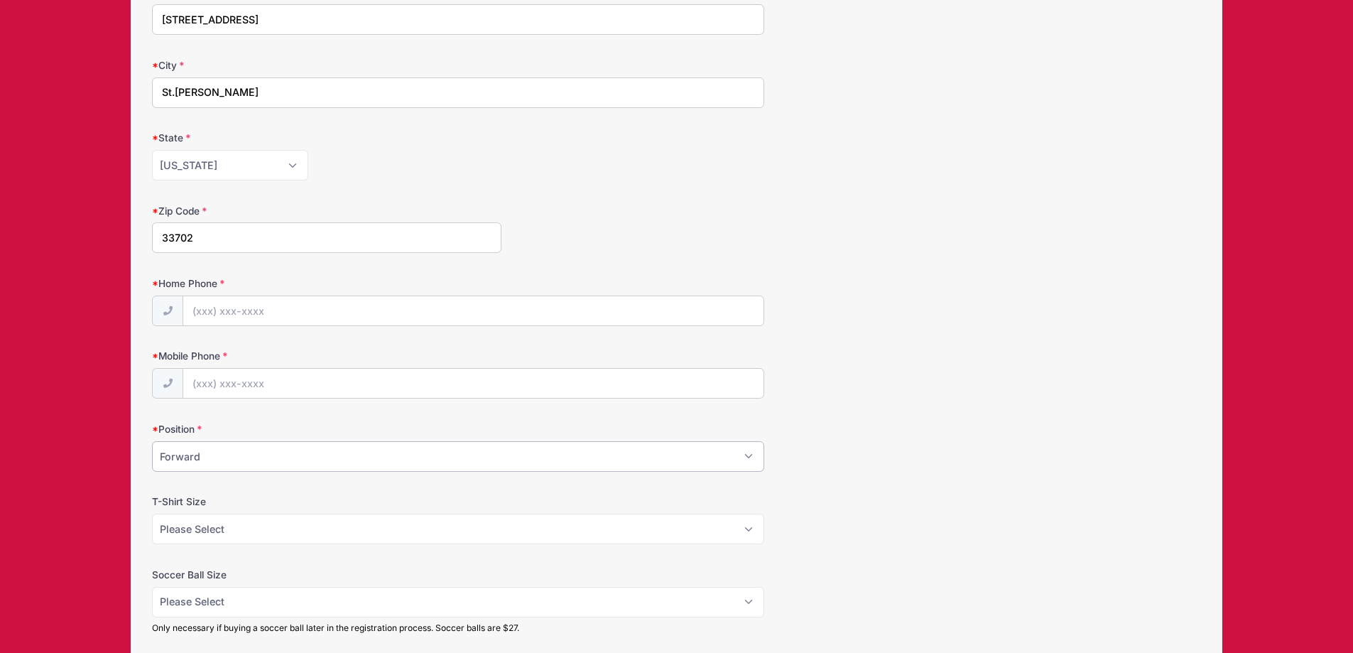
click at [738, 462] on select "Please Select Forward Winger Central Midfield Right Back Left Back Center Back …" at bounding box center [458, 456] width 612 height 31
select select "Winger"
click at [152, 441] on select "Please Select Forward Winger Central Midfield Right Back Left Back Center Back …" at bounding box center [458, 456] width 612 height 31
click at [303, 447] on select "Please Select Forward Winger Central Midfield Right Back Left Back Center Back …" at bounding box center [458, 456] width 612 height 31
click at [152, 441] on select "Please Select Forward Winger Central Midfield Right Back Left Back Center Back …" at bounding box center [458, 456] width 612 height 31
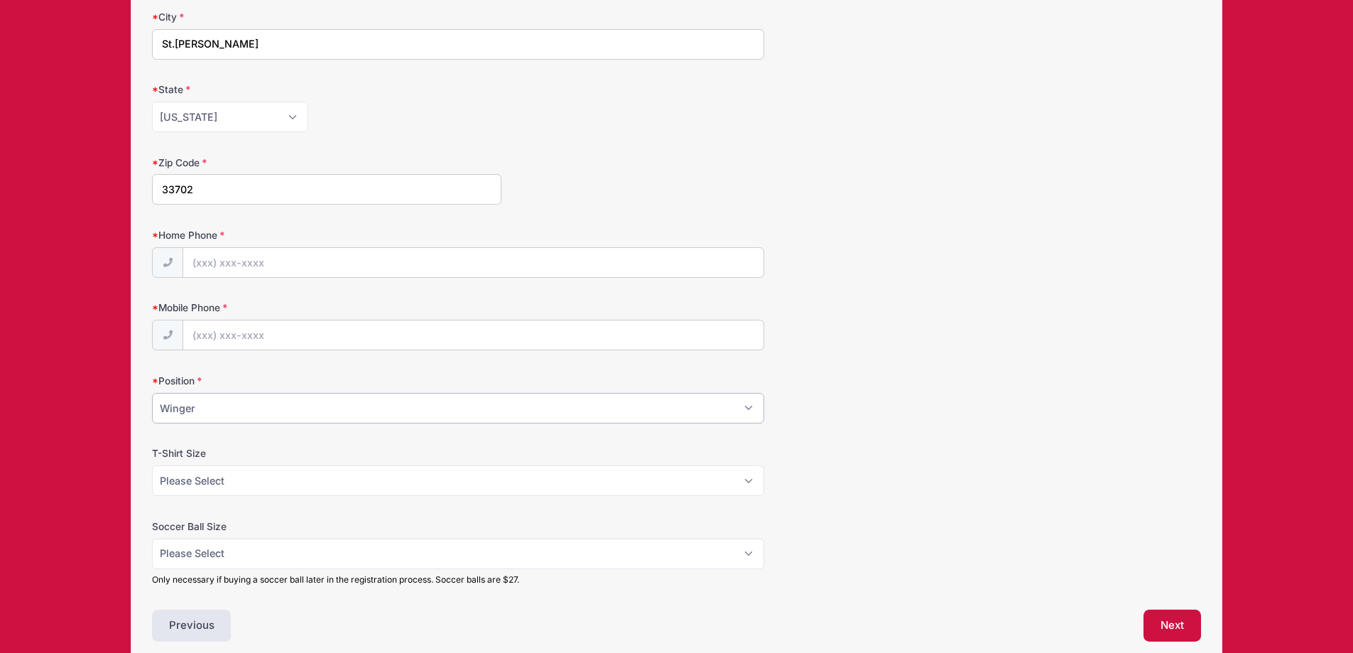
scroll to position [426, 0]
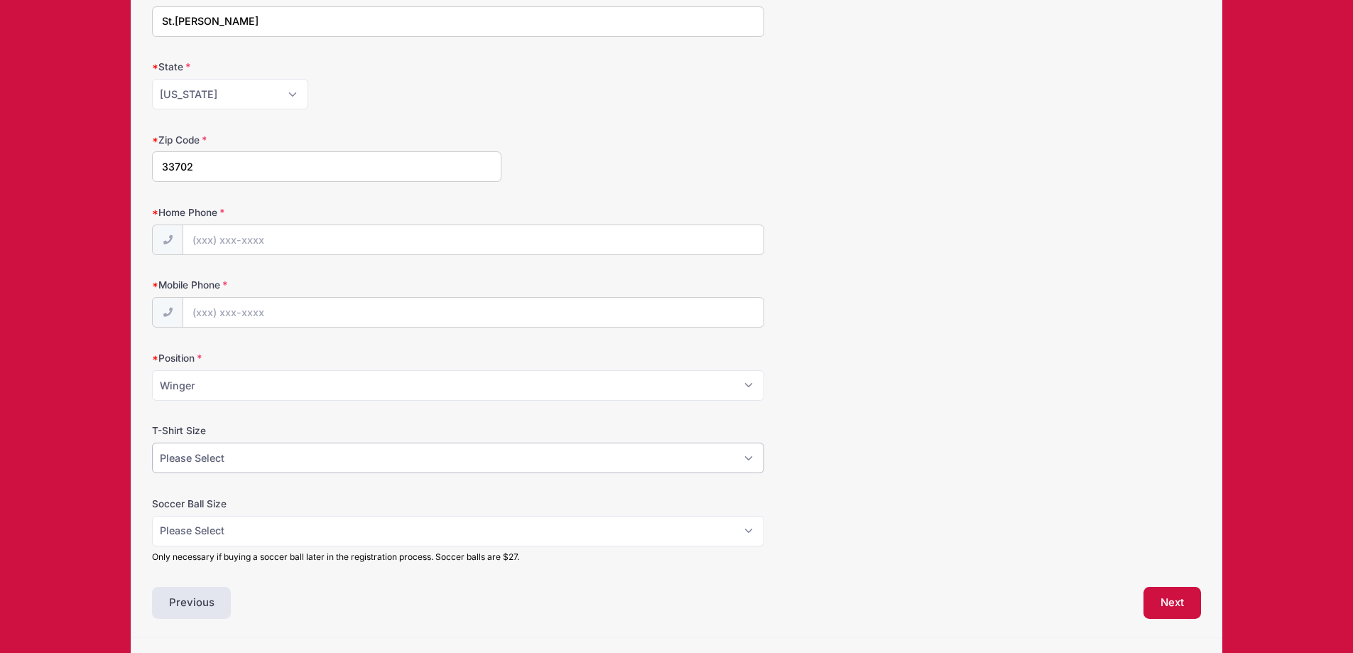
click at [293, 450] on select "Please Select Youth Small Youth Medium Youth Large Adult Small Adult Medium Adu…" at bounding box center [458, 457] width 612 height 31
select select "Adult Small"
click at [152, 442] on select "Please Select Youth Small Youth Medium Youth Large Adult Small Adult Medium Adu…" at bounding box center [458, 457] width 612 height 31
click at [252, 527] on select "Please Select Size 4 Size 5" at bounding box center [458, 531] width 612 height 31
select select "Size 5"
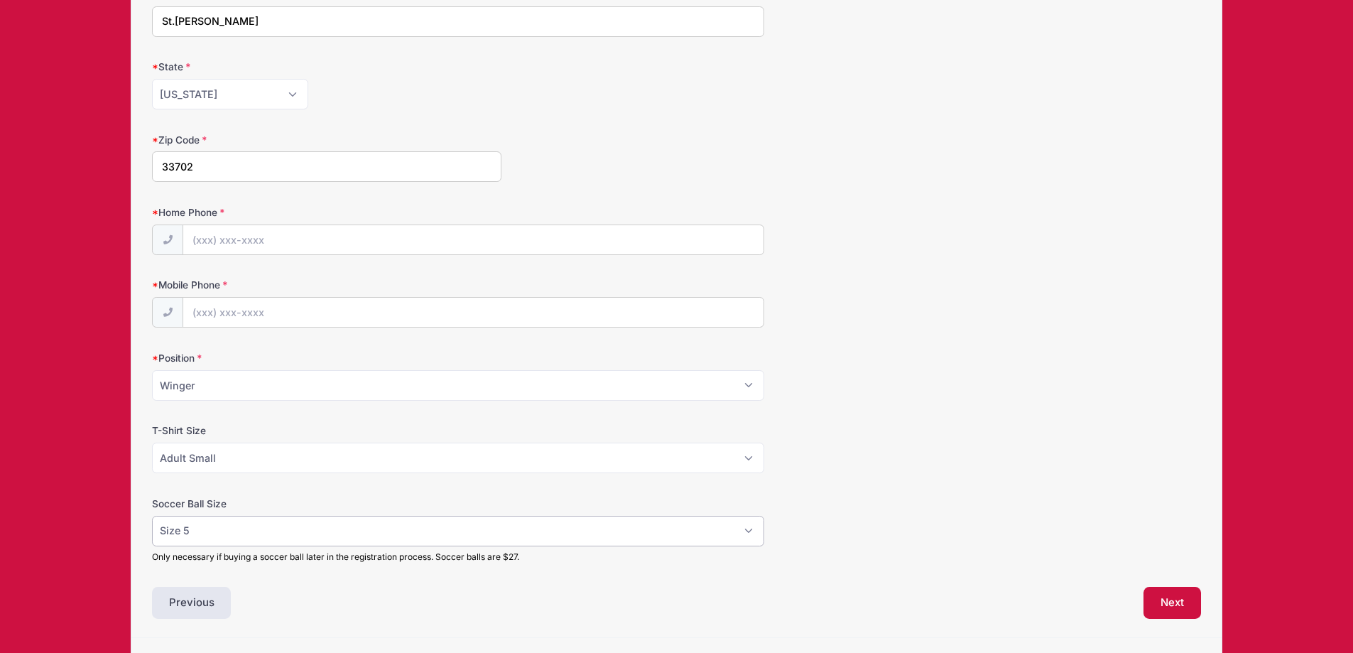
click at [152, 516] on select "Please Select Size 4 Size 5" at bounding box center [458, 531] width 612 height 31
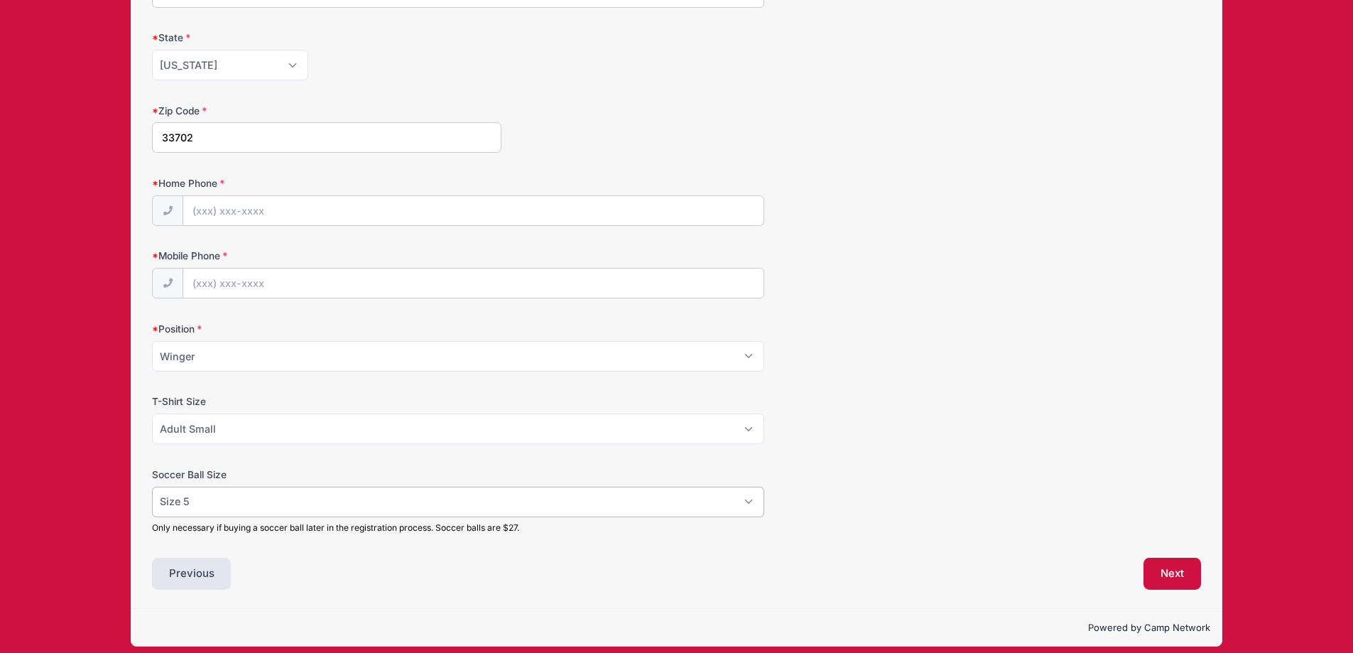
scroll to position [467, 0]
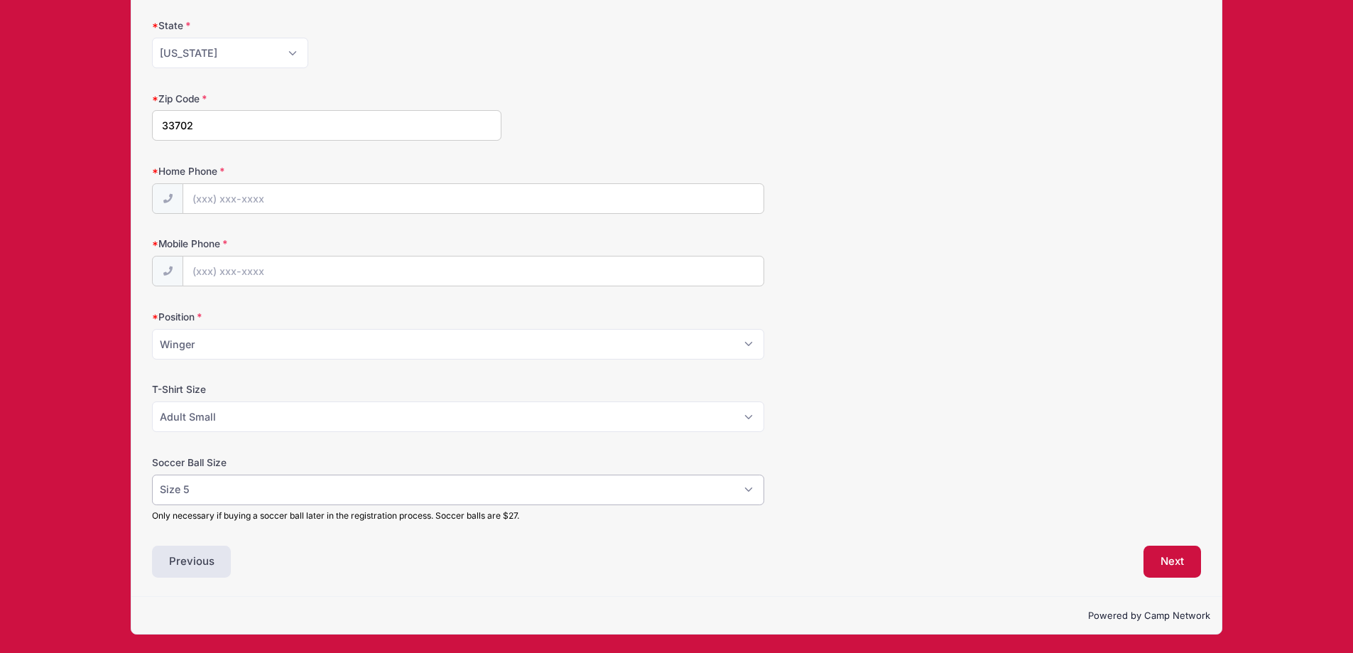
click at [399, 487] on select "Please Select Size 4 Size 5" at bounding box center [458, 489] width 612 height 31
select select
click at [152, 474] on select "Please Select Size 4 Size 5" at bounding box center [458, 489] width 612 height 31
click at [122, 469] on div "Dayton Soccer Academy November ID Camp: One Day from [DATE] to [DATE] Exit Step…" at bounding box center [676, 93] width 1310 height 1120
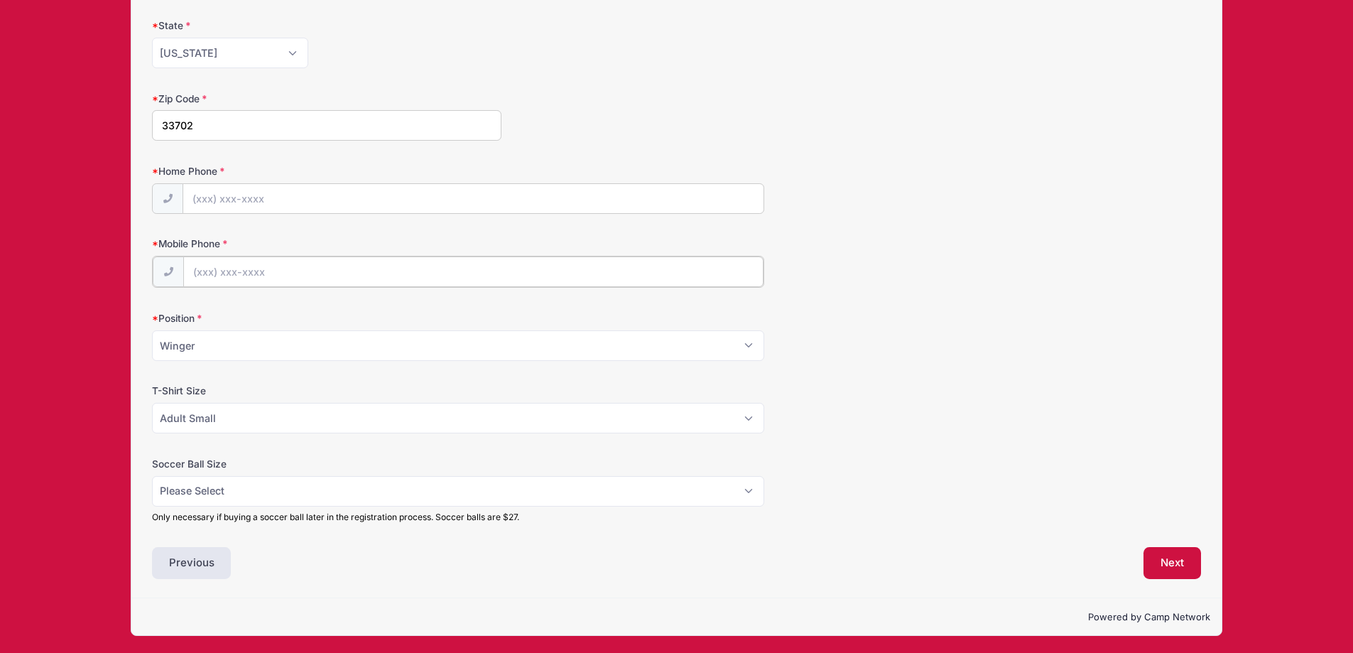
click at [316, 280] on input "Mobile Phone" at bounding box center [473, 271] width 580 height 31
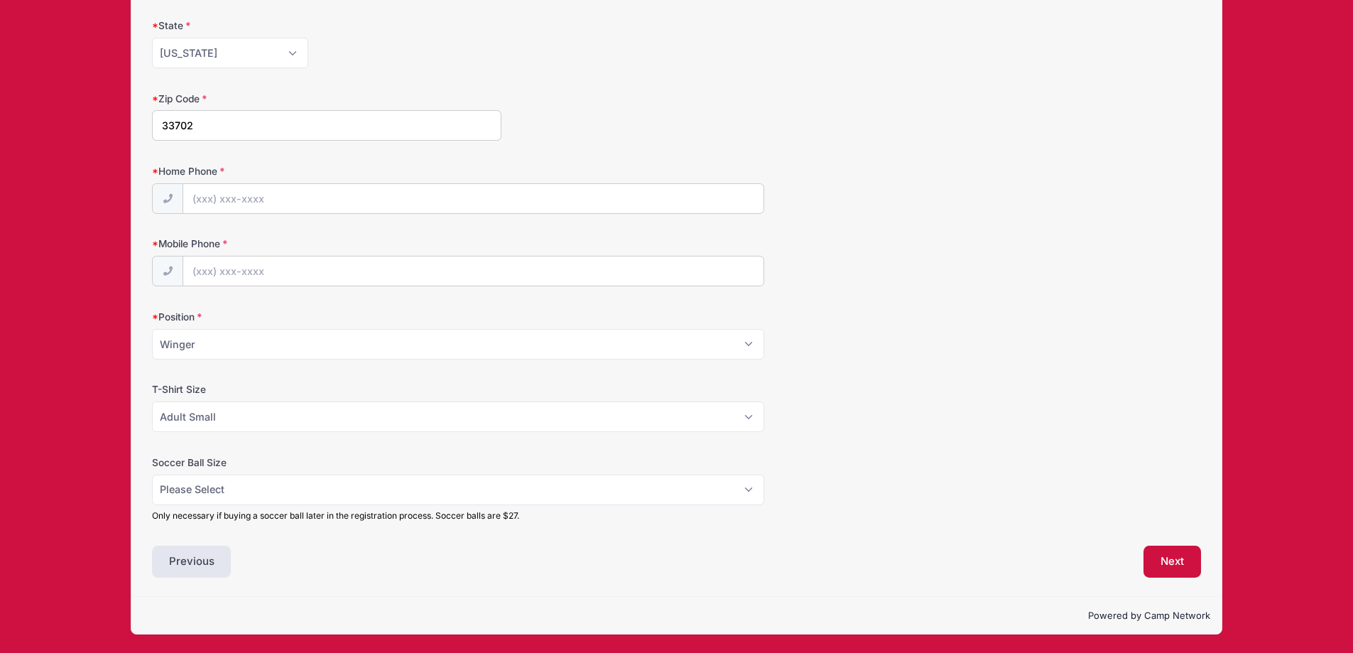
click at [224, 173] on label "Home Phone" at bounding box center [326, 171] width 349 height 14
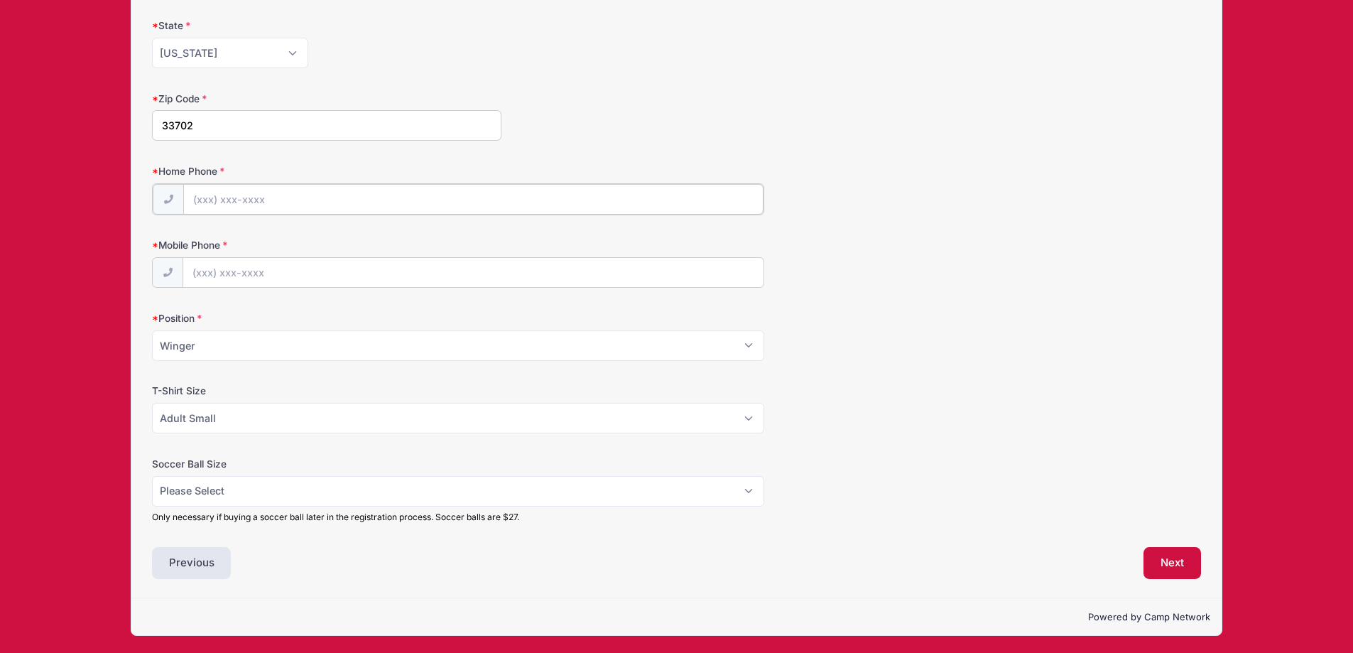
click at [224, 184] on input "Home Phone" at bounding box center [473, 199] width 580 height 31
click at [227, 190] on input "Home Phone" at bounding box center [473, 199] width 580 height 31
type input "[PHONE_NUMBER]"
click at [300, 263] on input "Mobile Phone" at bounding box center [473, 271] width 580 height 31
type input "[PHONE_NUMBER]"
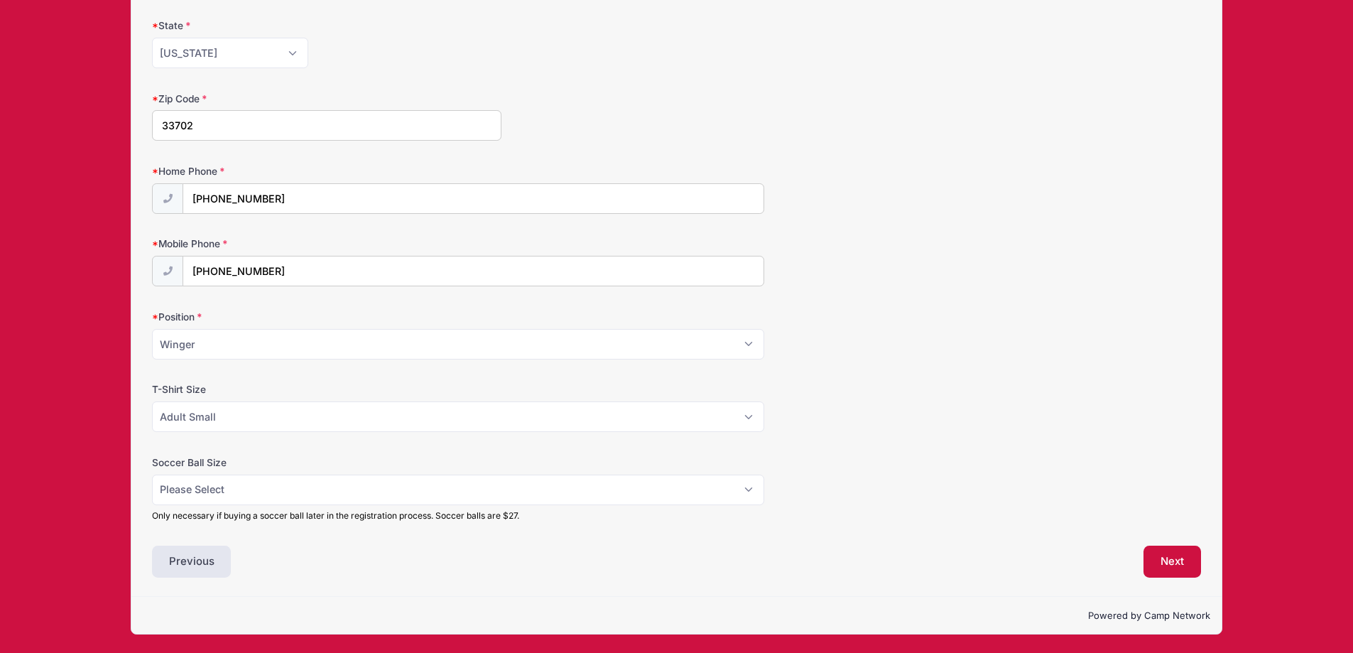
drag, startPoint x: 812, startPoint y: 308, endPoint x: 820, endPoint y: 310, distance: 8.1
click at [820, 310] on form "Camper DOB [DATE] Present Age 17 Address [STREET_ADDRESS] City St.[PERSON_NAME]" at bounding box center [676, 124] width 1049 height 795
click at [1158, 560] on button "Next" at bounding box center [1173, 561] width 58 height 33
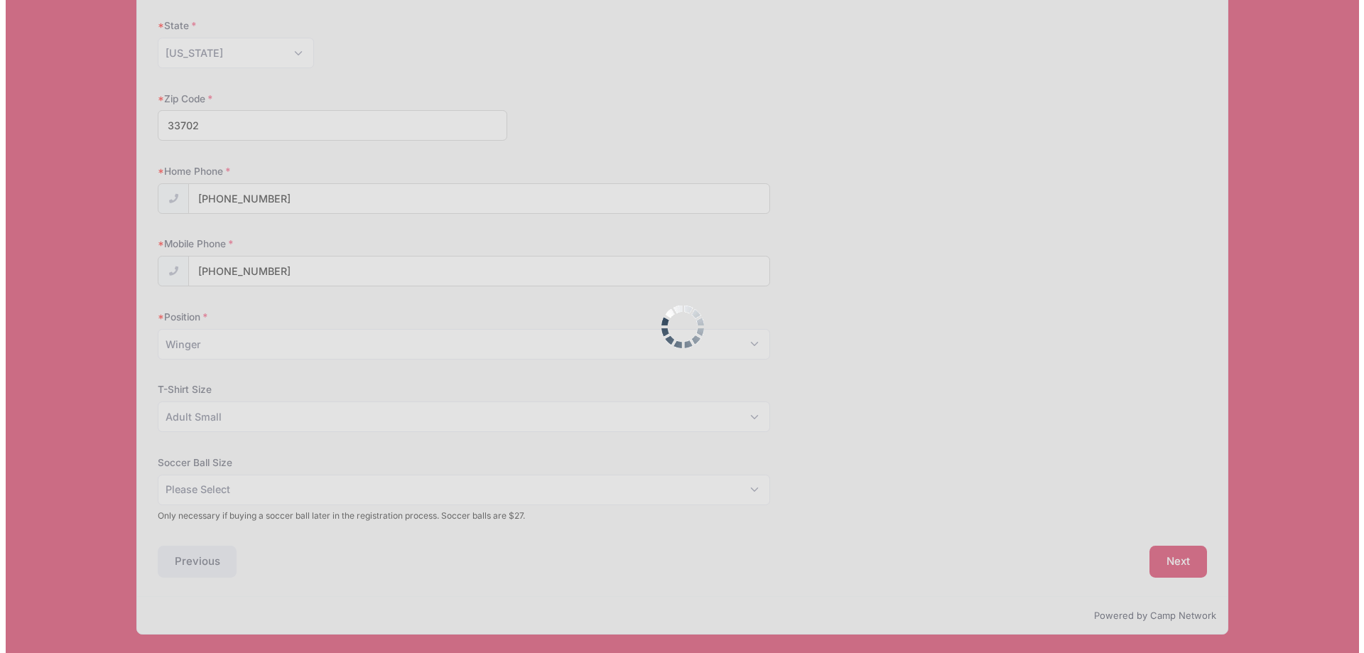
scroll to position [0, 0]
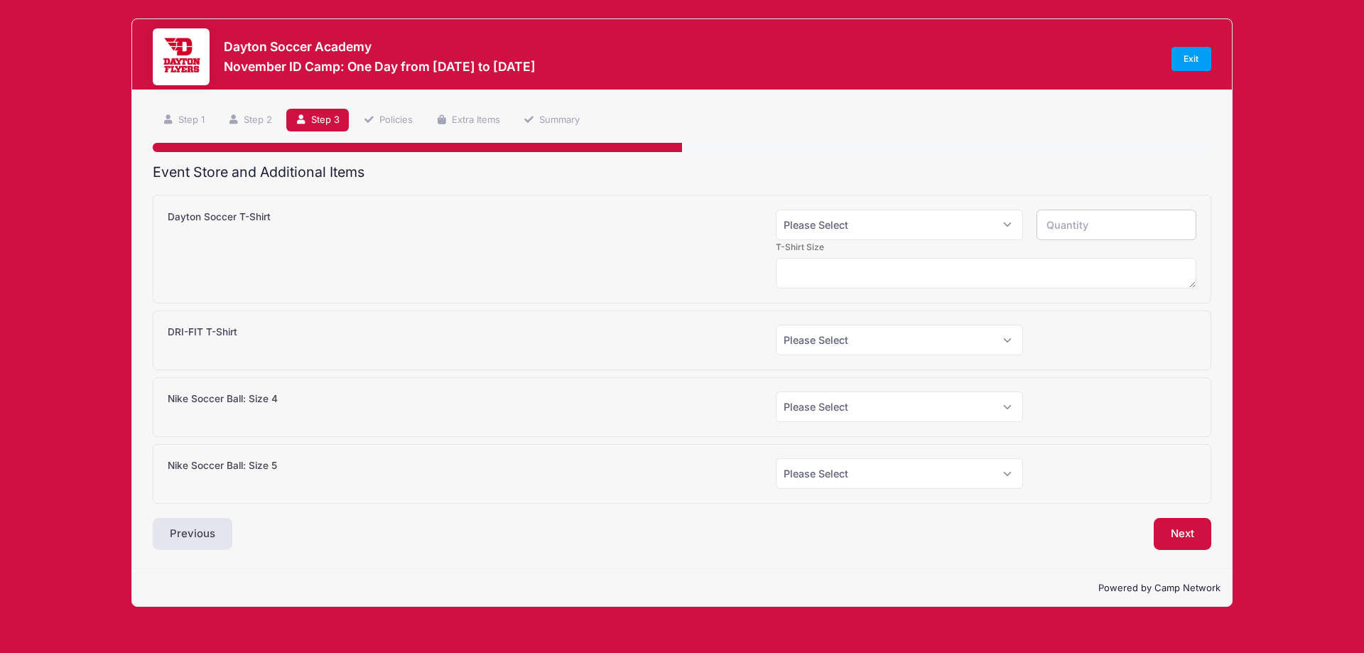
click at [405, 277] on div "T-Shirt Size" at bounding box center [682, 264] width 1043 height 48
drag, startPoint x: 381, startPoint y: 245, endPoint x: 177, endPoint y: 200, distance: 208.7
click at [368, 246] on div "T-Shirt Size" at bounding box center [682, 264] width 1043 height 48
click at [963, 219] on select "Please Select Yes (+$15.00) No" at bounding box center [899, 225] width 247 height 31
click at [852, 122] on ul "Step 1 Step 2 Step 3 Policies Extra Items Summary" at bounding box center [682, 120] width 1058 height 23
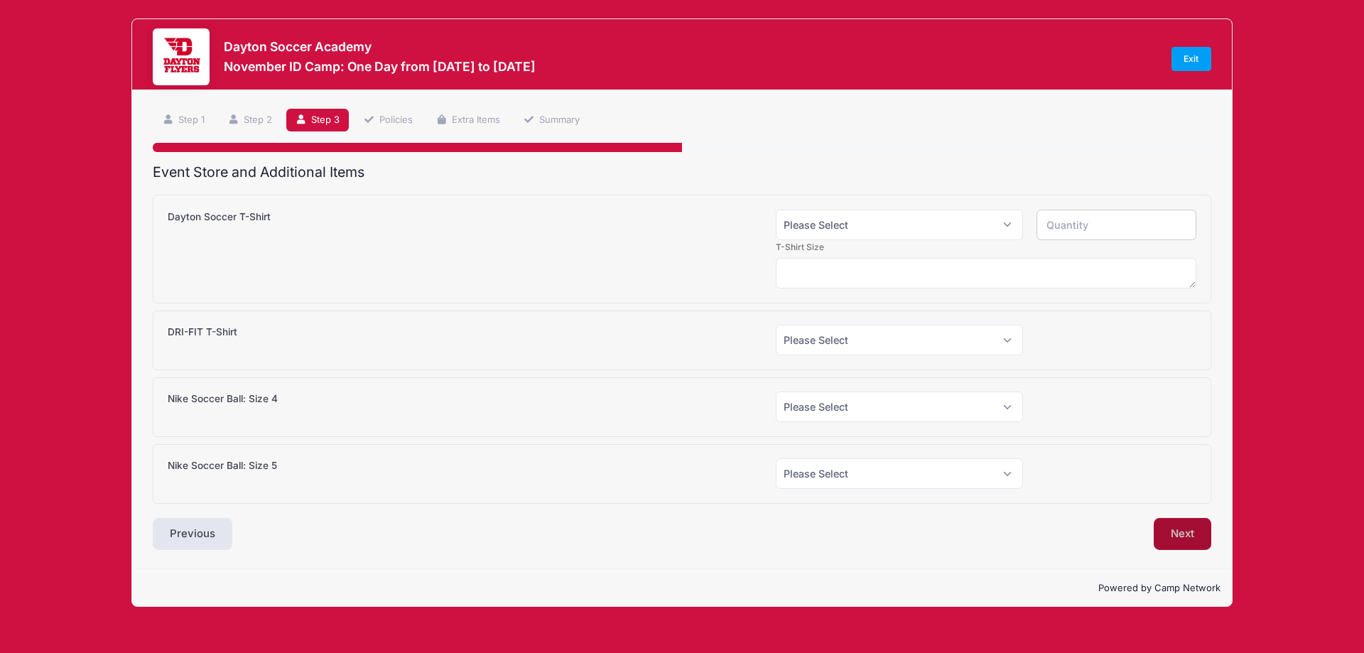
click at [1168, 523] on button "Next" at bounding box center [1182, 534] width 58 height 33
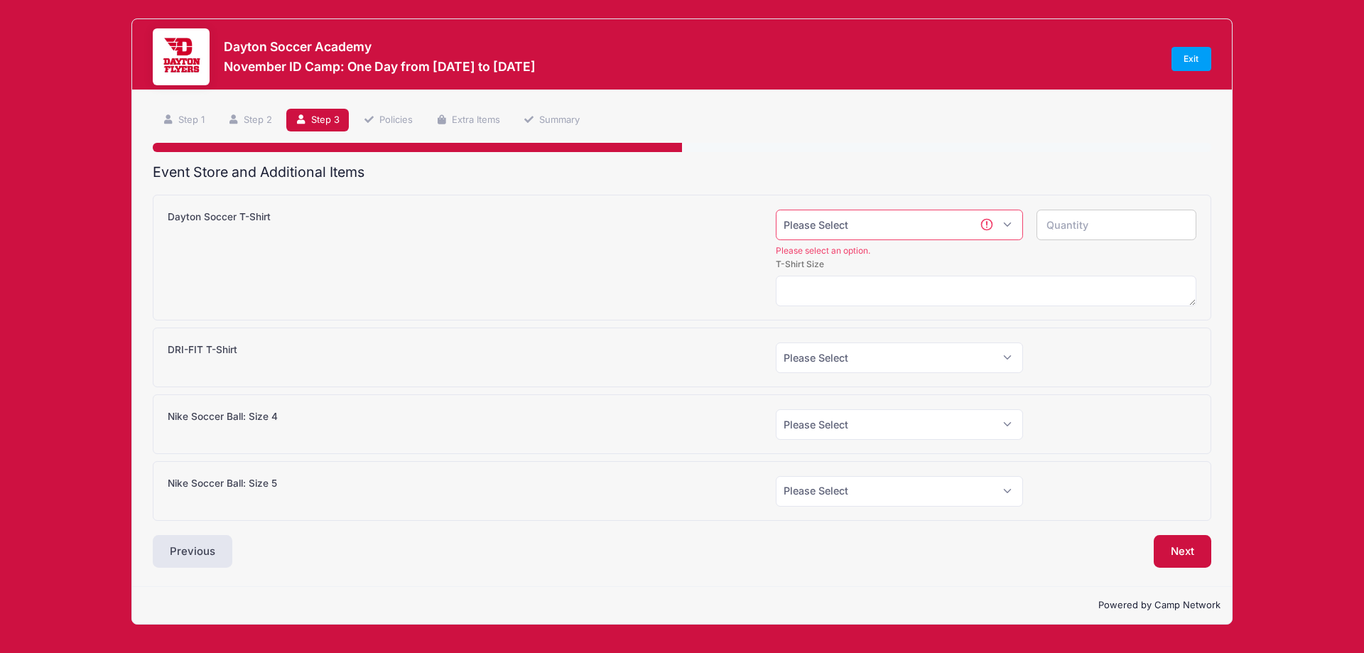
click at [901, 223] on select "Please Select Yes (+$15.00) No" at bounding box center [899, 225] width 247 height 31
select select "0"
click at [776, 210] on select "Please Select Yes (+$15.00) No" at bounding box center [899, 225] width 247 height 31
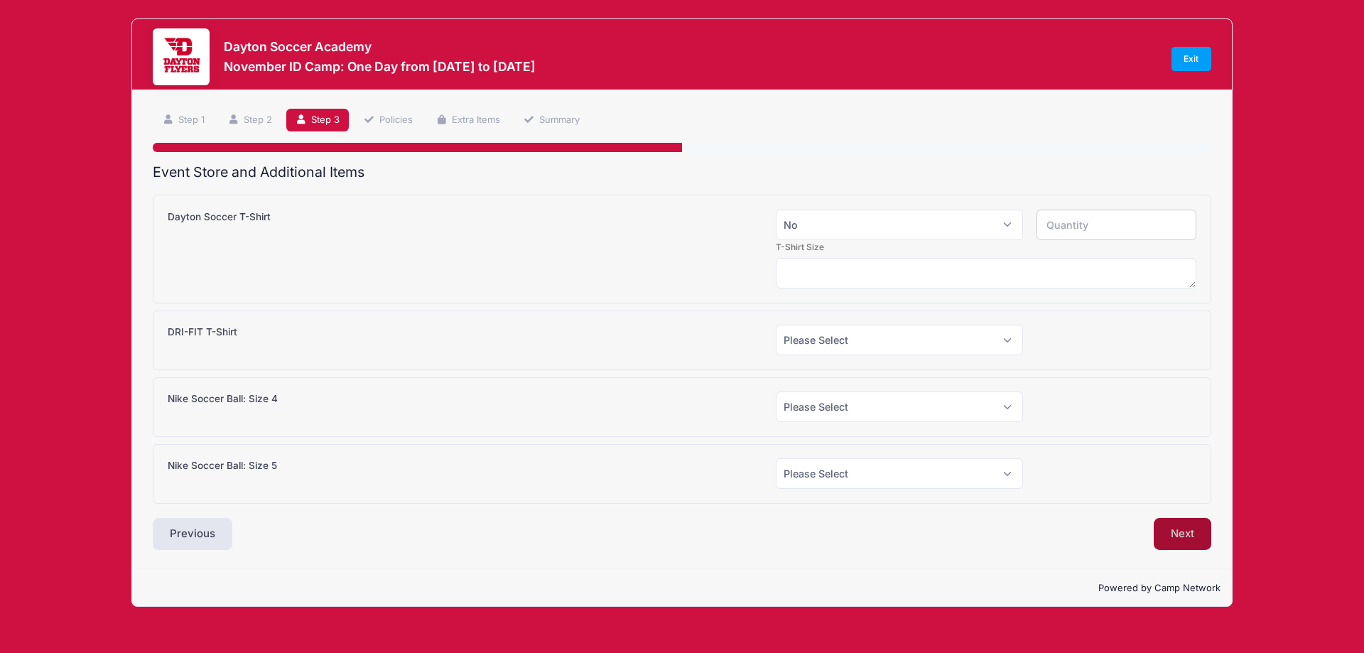
click at [1182, 528] on button "Next" at bounding box center [1182, 534] width 58 height 33
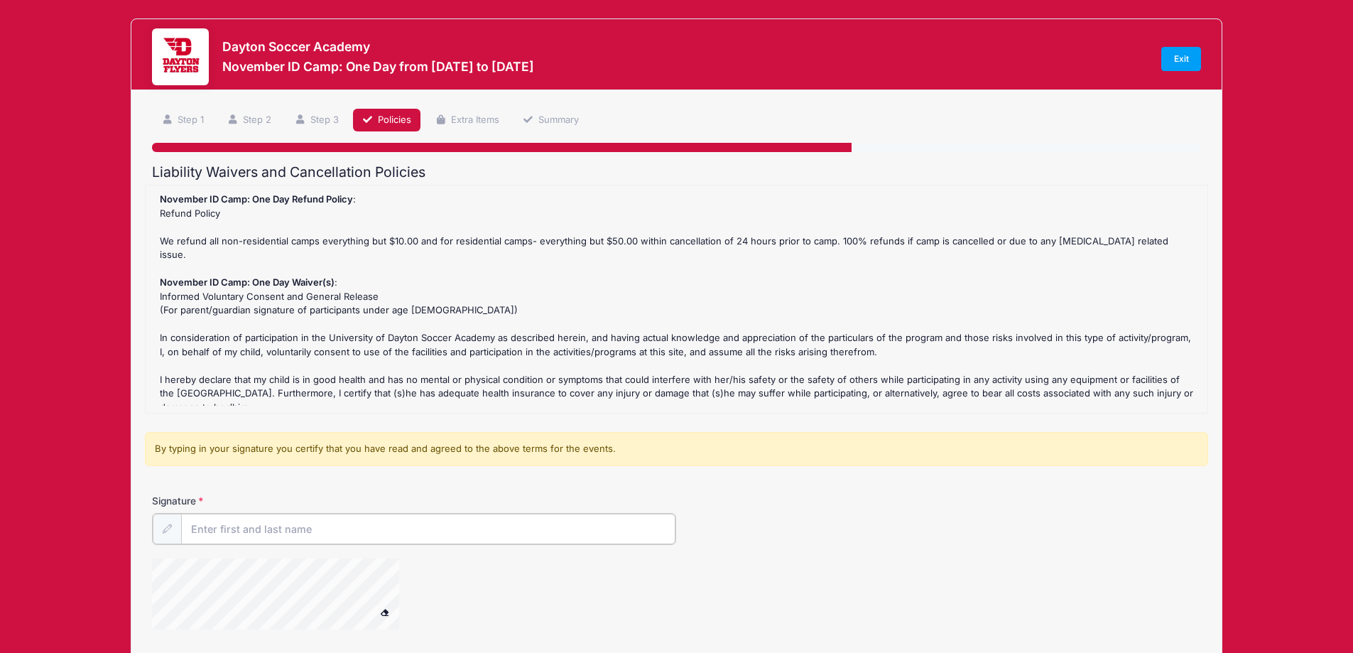
click at [391, 525] on input "Signature" at bounding box center [428, 529] width 495 height 31
type input "[PERSON_NAME]"
click at [635, 452] on div "By typing in your signature you certify that you have read and agreed to the ab…" at bounding box center [676, 449] width 1063 height 34
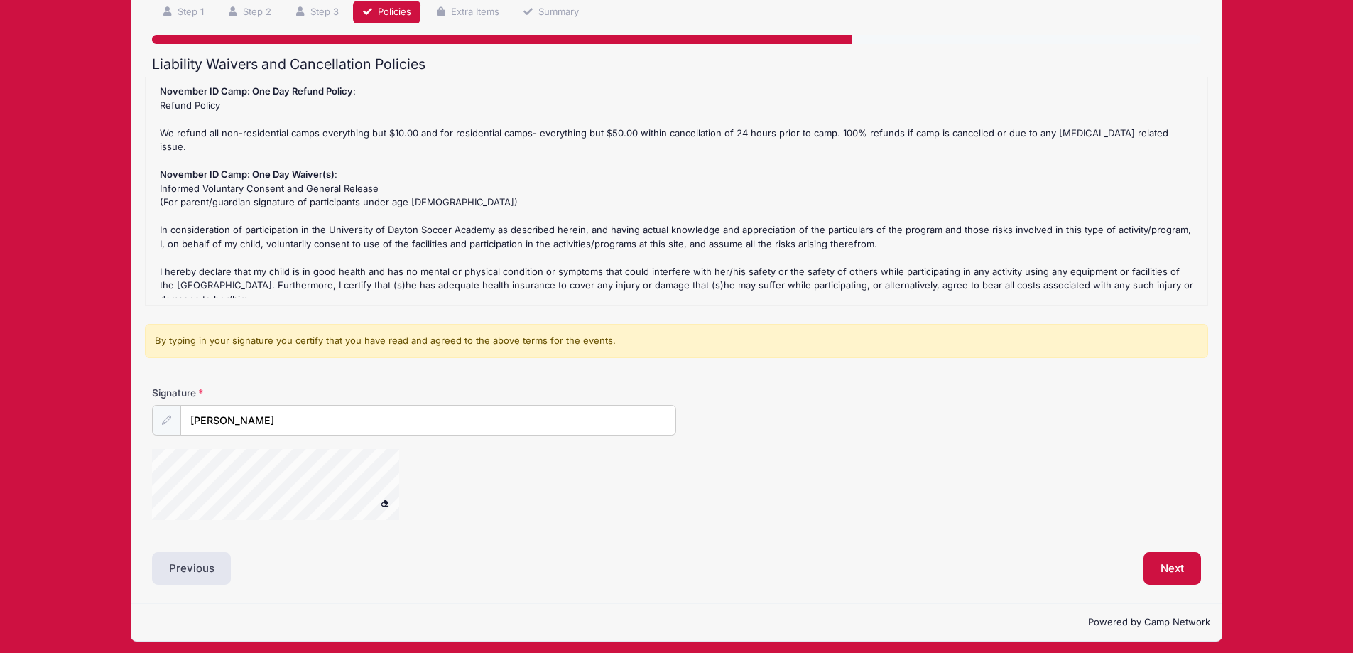
scroll to position [115, 0]
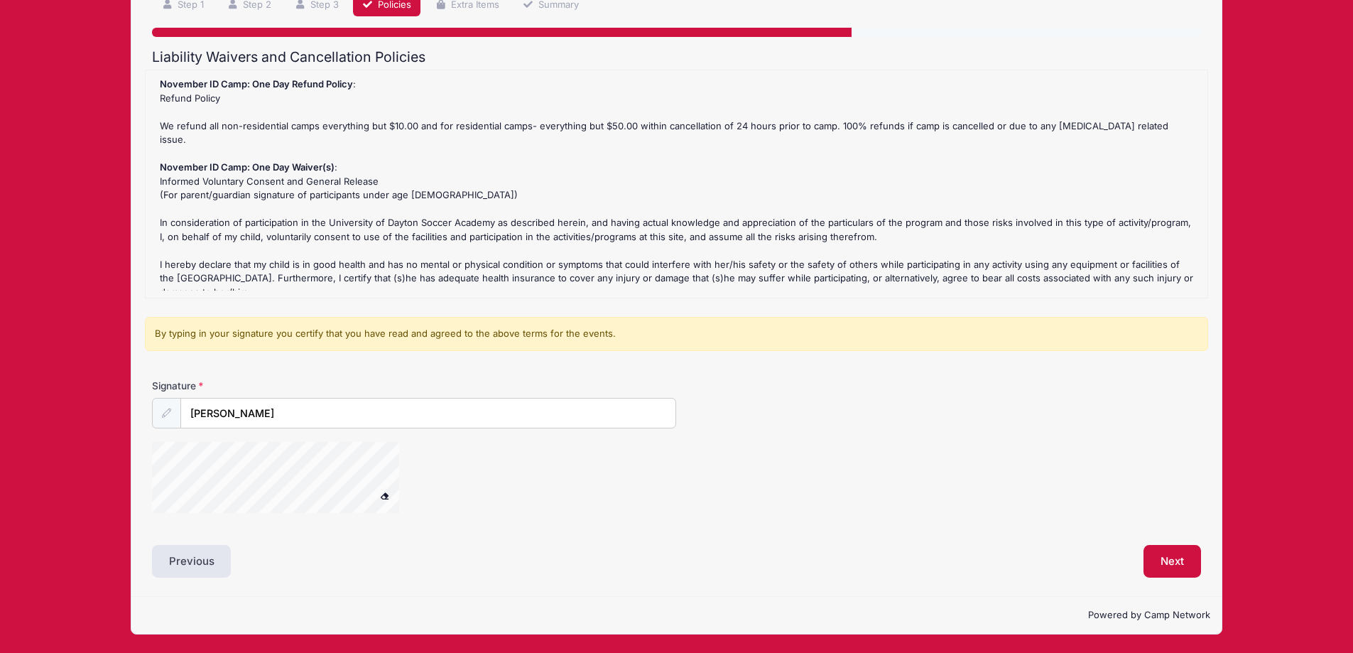
click at [384, 497] on span at bounding box center [385, 496] width 10 height 8
click at [222, 516] on div at bounding box center [294, 479] width 284 height 75
click at [1163, 549] on button "Next" at bounding box center [1173, 561] width 58 height 33
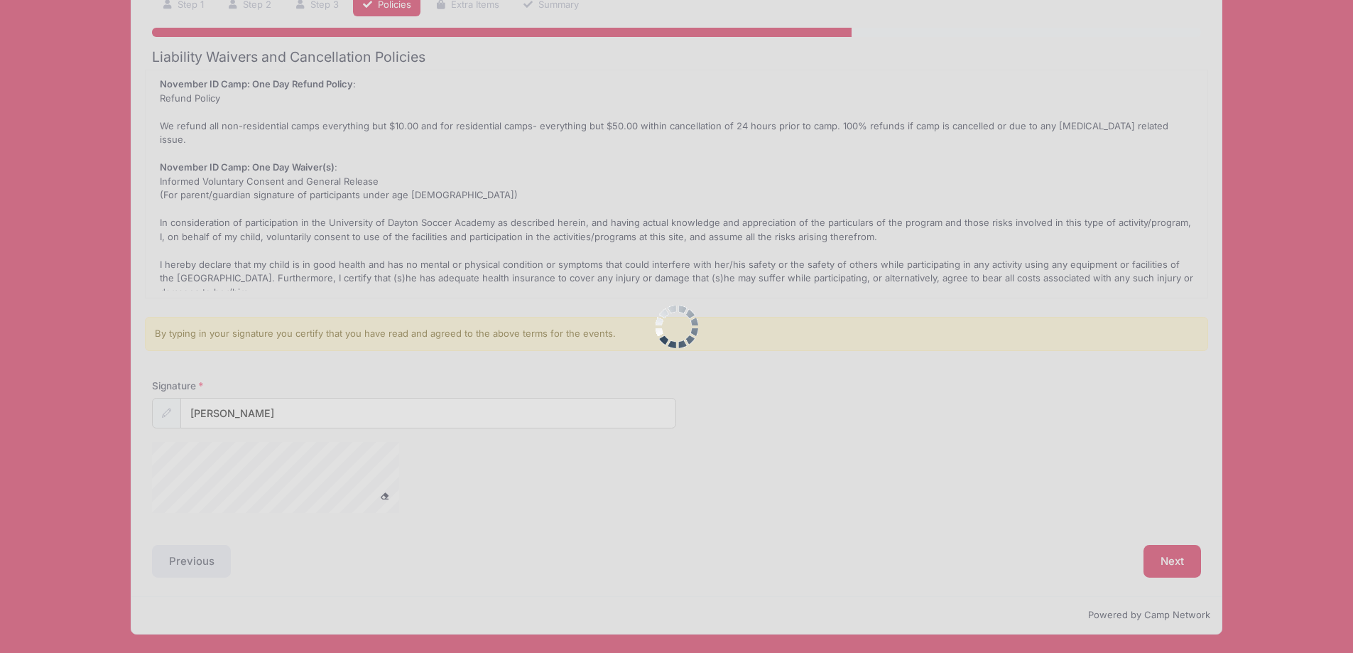
scroll to position [0, 0]
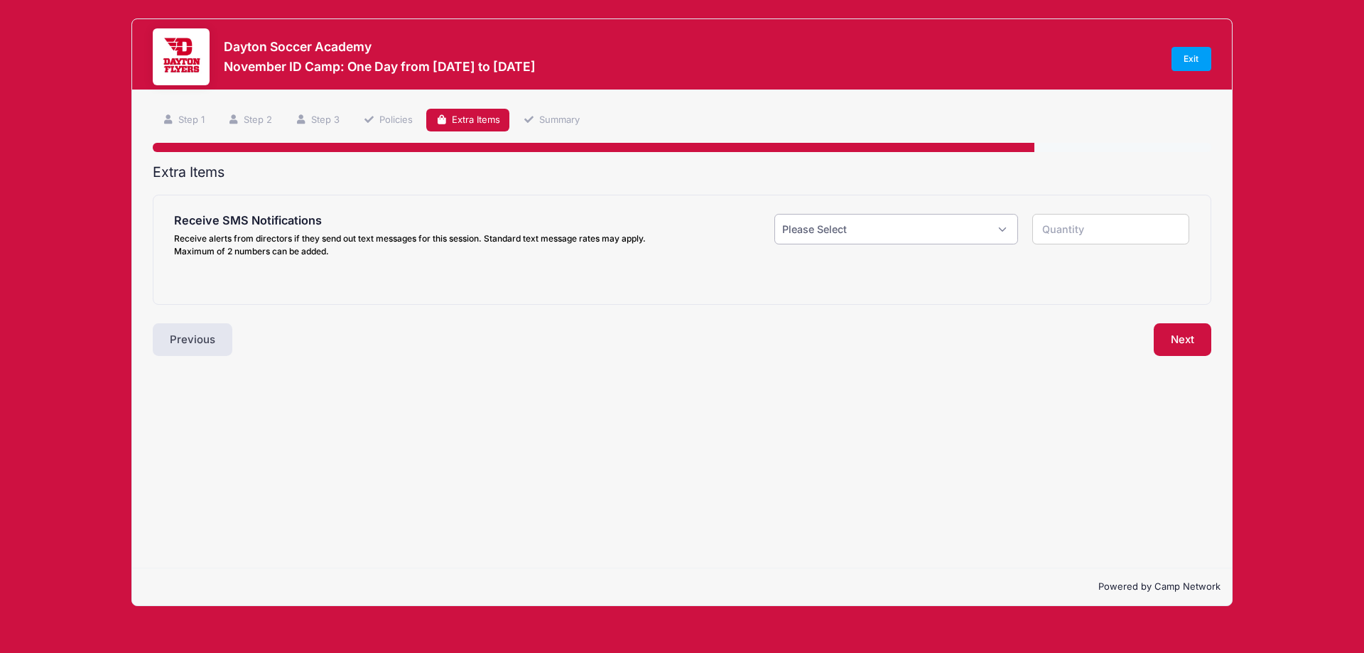
click at [826, 238] on select "Please Select Yes ($0.00) No" at bounding box center [896, 229] width 244 height 31
click at [774, 214] on select "Please Select Yes ($0.00) No" at bounding box center [896, 229] width 244 height 31
click at [1172, 337] on button "Next" at bounding box center [1182, 339] width 58 height 33
click at [895, 233] on select "Please Select Yes ($0.00) No" at bounding box center [896, 229] width 244 height 31
select select "1"
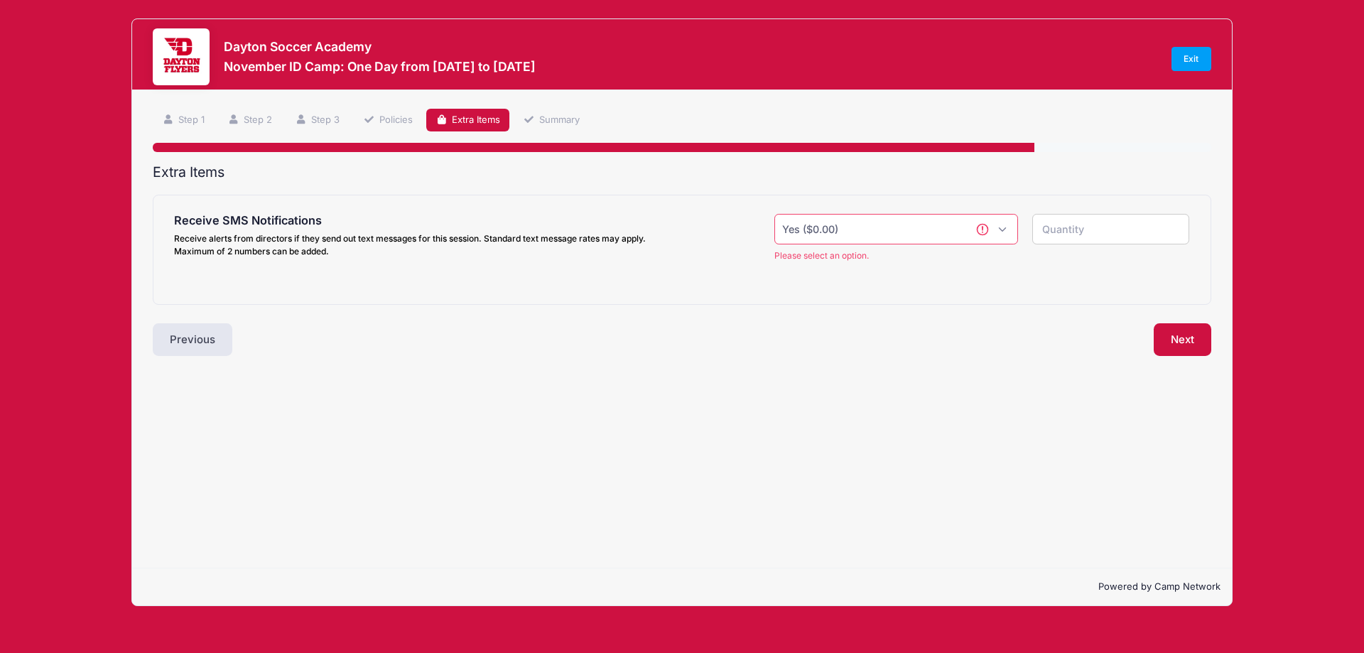
click at [774, 214] on select "Please Select Yes ($0.00) No" at bounding box center [896, 229] width 244 height 31
type input "1"
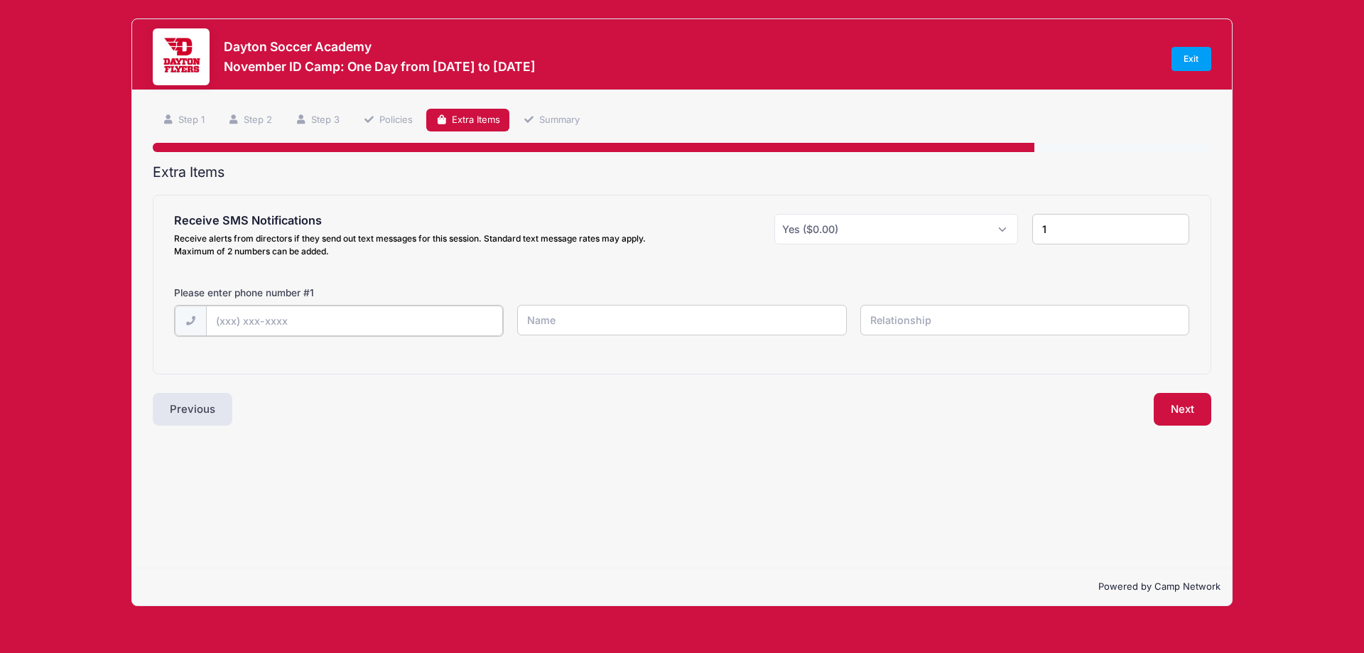
click at [327, 334] on input "text" at bounding box center [354, 320] width 297 height 31
type input "[PHONE_NUMBER]"
drag, startPoint x: 580, startPoint y: 335, endPoint x: 617, endPoint y: 311, distance: 44.1
click at [585, 333] on input "text" at bounding box center [681, 320] width 329 height 31
type input "[DEMOGRAPHIC_DATA]"
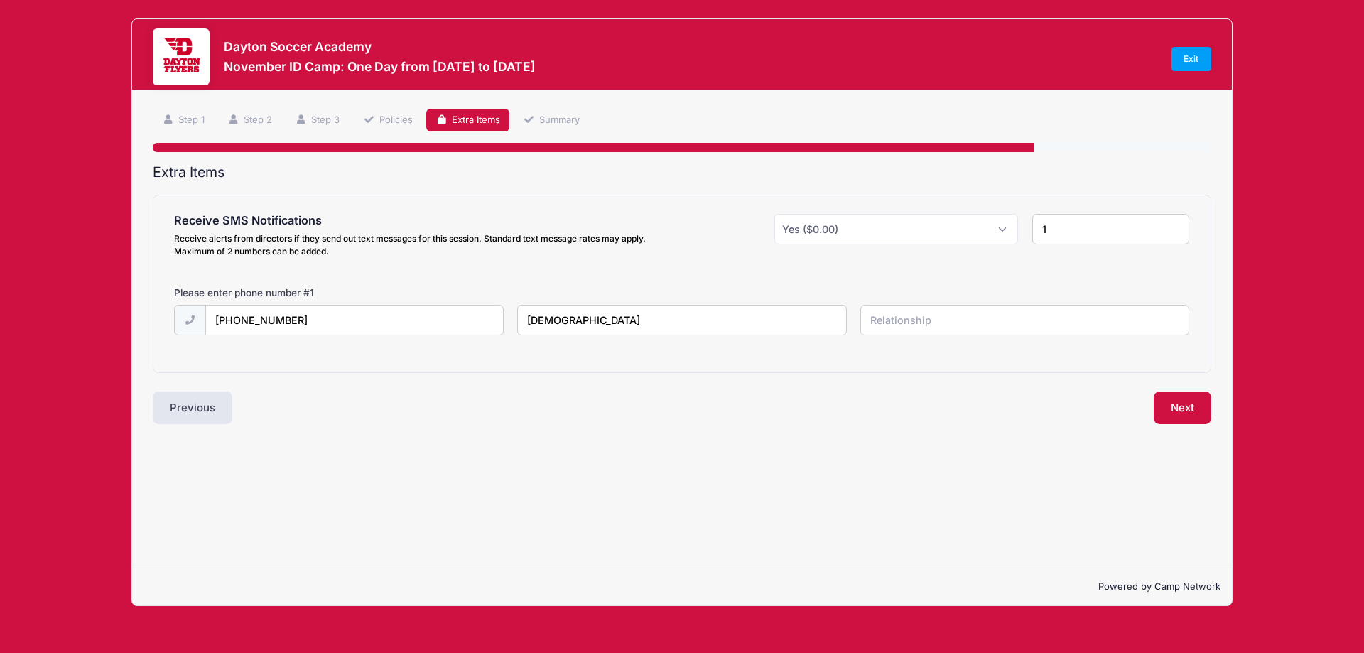
click at [1202, 427] on div "Step 5 /7 Step 1 Step 2 Step 3 Policies Extra Items Summary Participant Informa…" at bounding box center [681, 329] width 1099 height 478
click at [1202, 423] on button "Next" at bounding box center [1182, 407] width 58 height 33
